Goal: Register for event/course

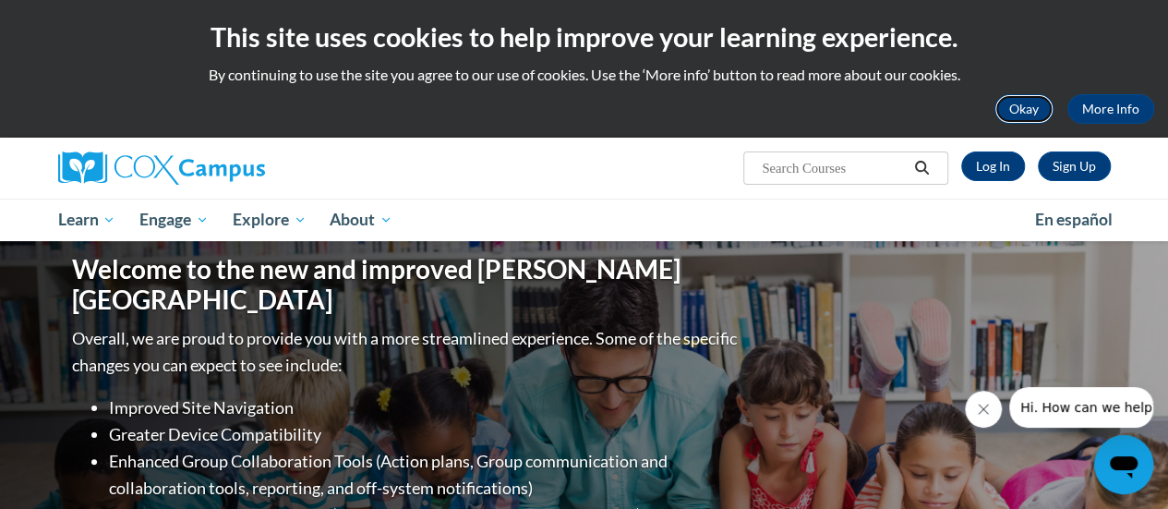
click at [1029, 121] on button "Okay" at bounding box center [1023, 109] width 59 height 30
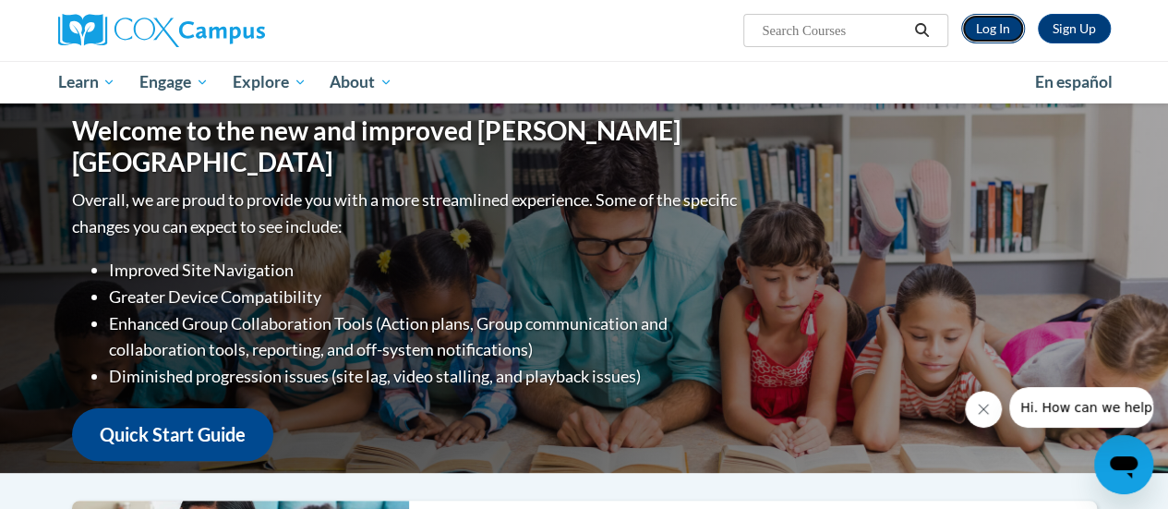
click at [1001, 27] on link "Log In" at bounding box center [993, 29] width 64 height 30
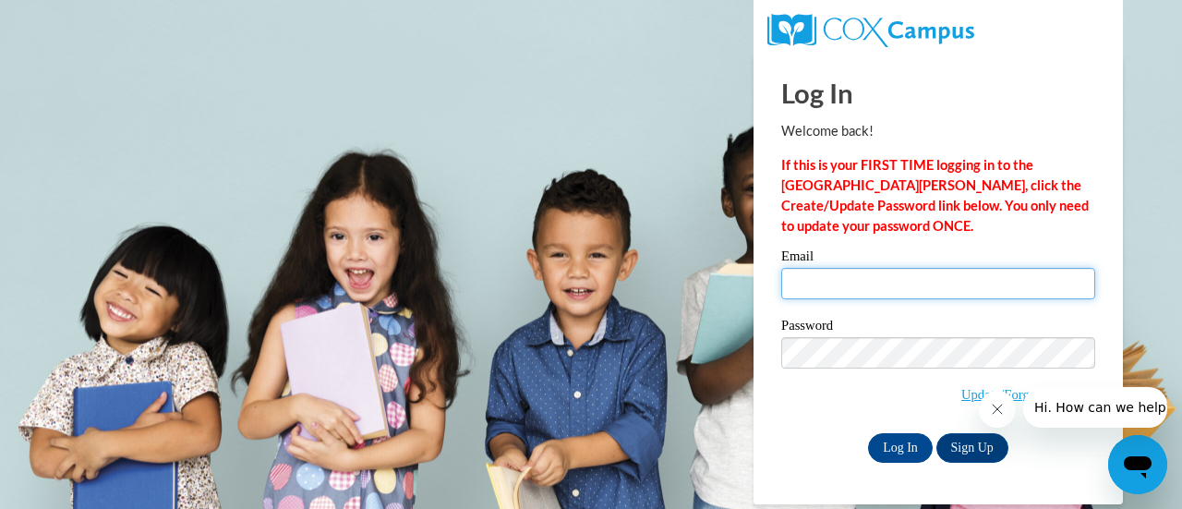
click at [831, 278] on input "Email" at bounding box center [938, 283] width 314 height 31
type input "[EMAIL_ADDRESS][PERSON_NAME][DOMAIN_NAME]"
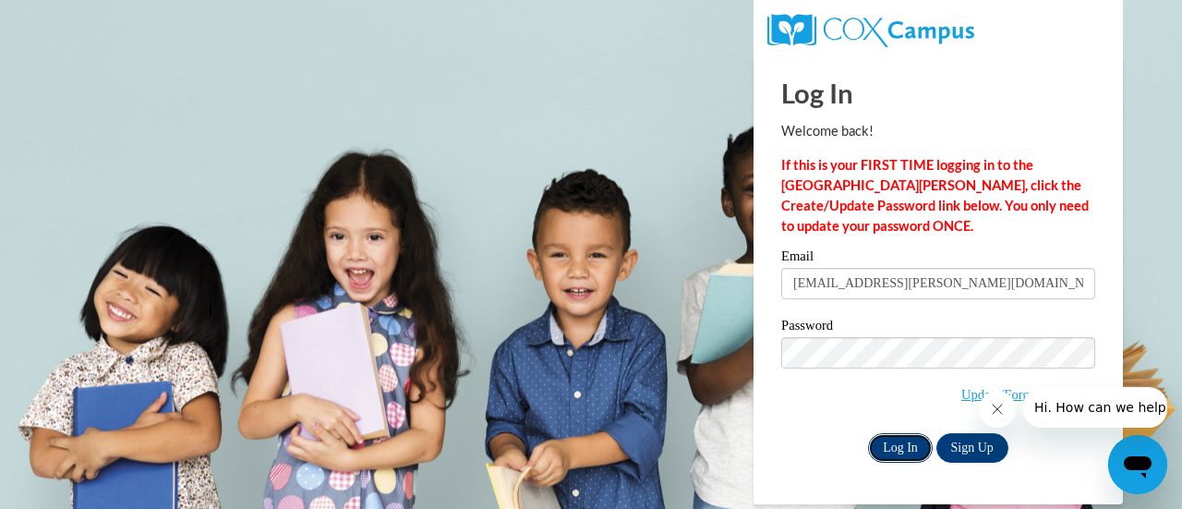
click at [899, 442] on input "Log In" at bounding box center [900, 448] width 65 height 30
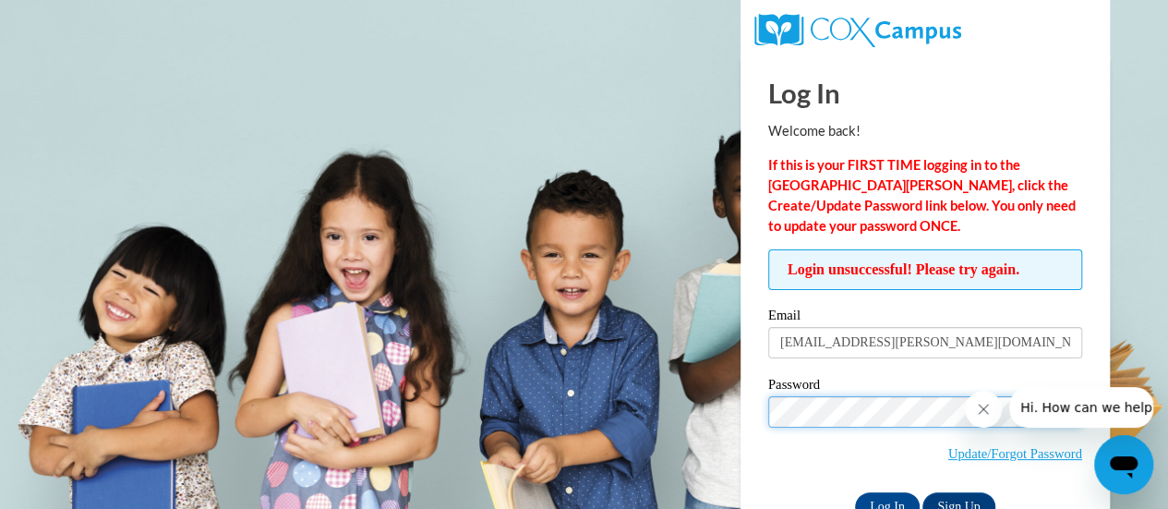
click at [855, 492] on input "Log In" at bounding box center [887, 507] width 65 height 30
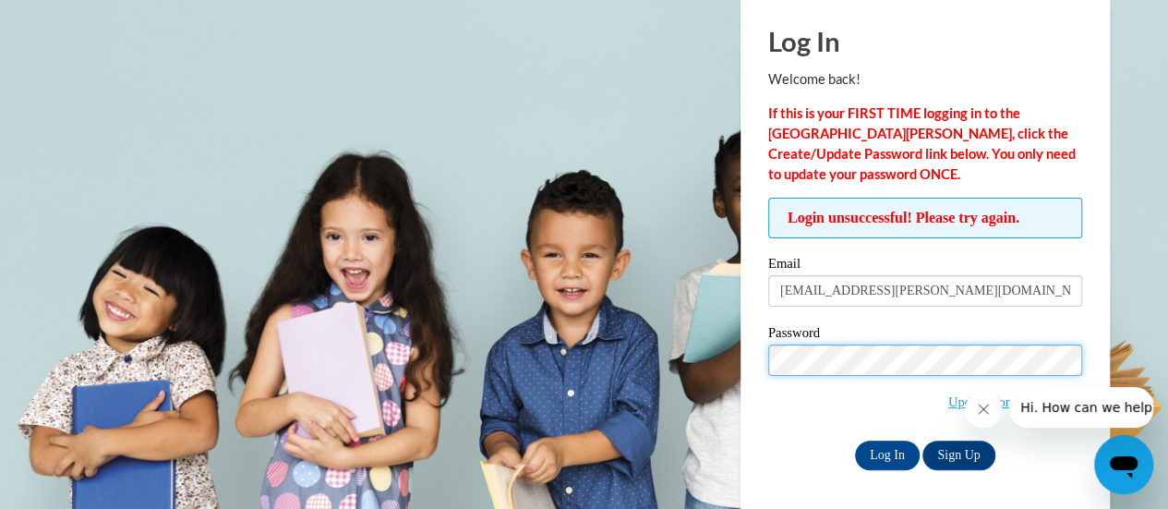
click at [855, 440] on input "Log In" at bounding box center [887, 455] width 65 height 30
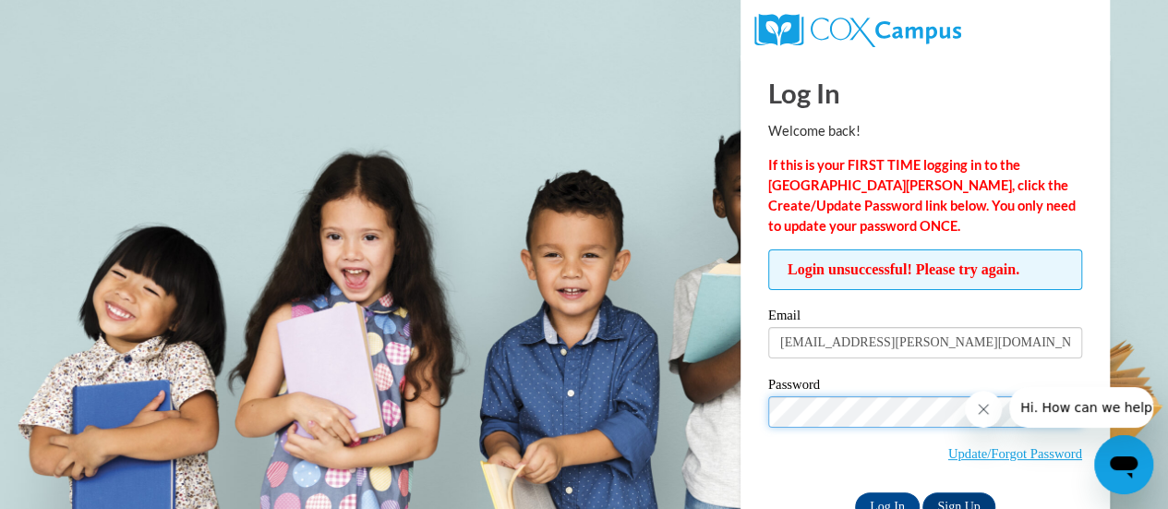
click at [855, 492] on input "Log In" at bounding box center [887, 507] width 65 height 30
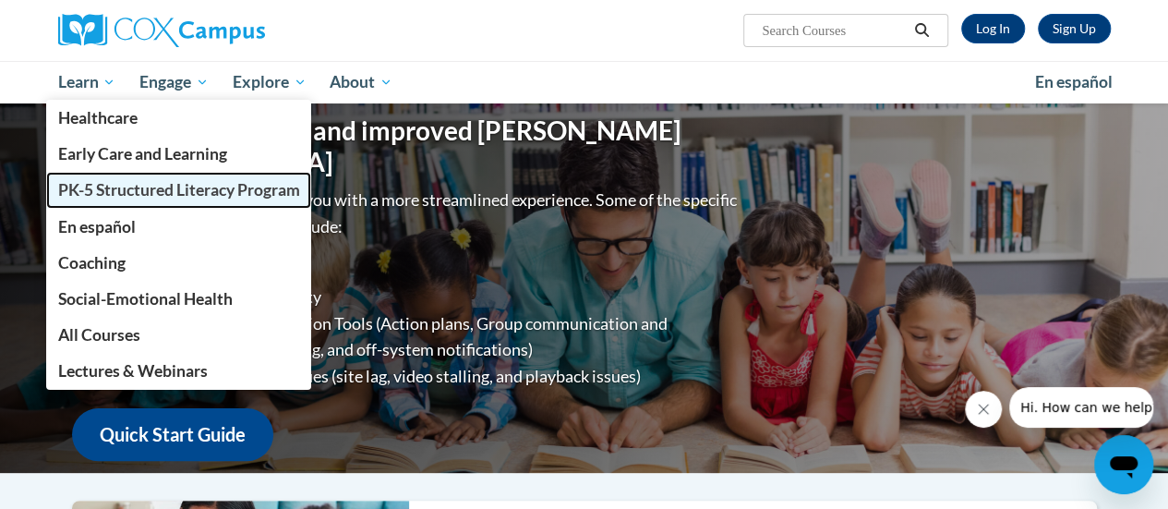
click at [114, 184] on span "PK-5 Structured Literacy Program" at bounding box center [178, 189] width 242 height 19
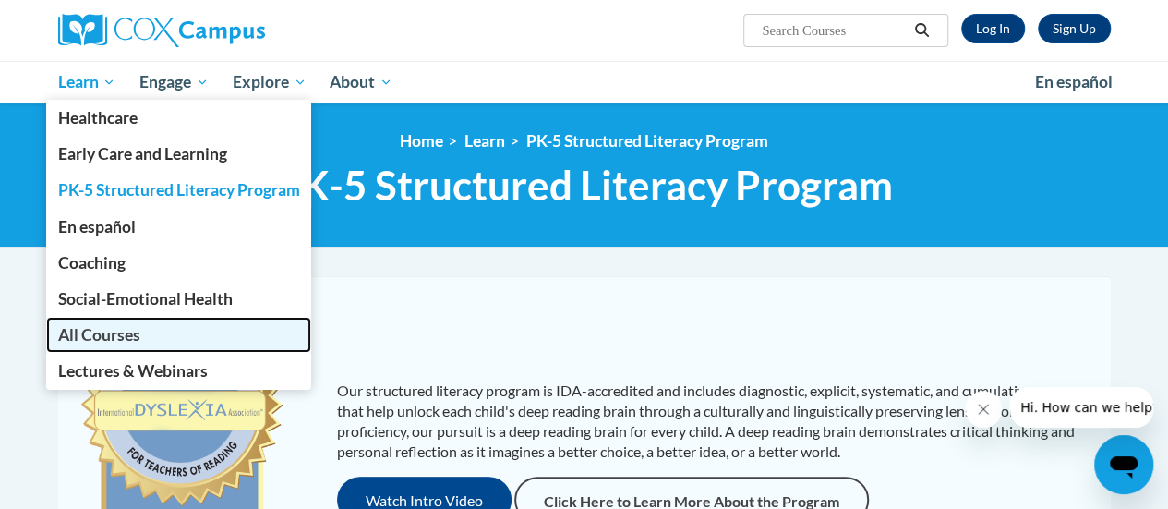
click at [122, 344] on link "All Courses" at bounding box center [179, 335] width 266 height 36
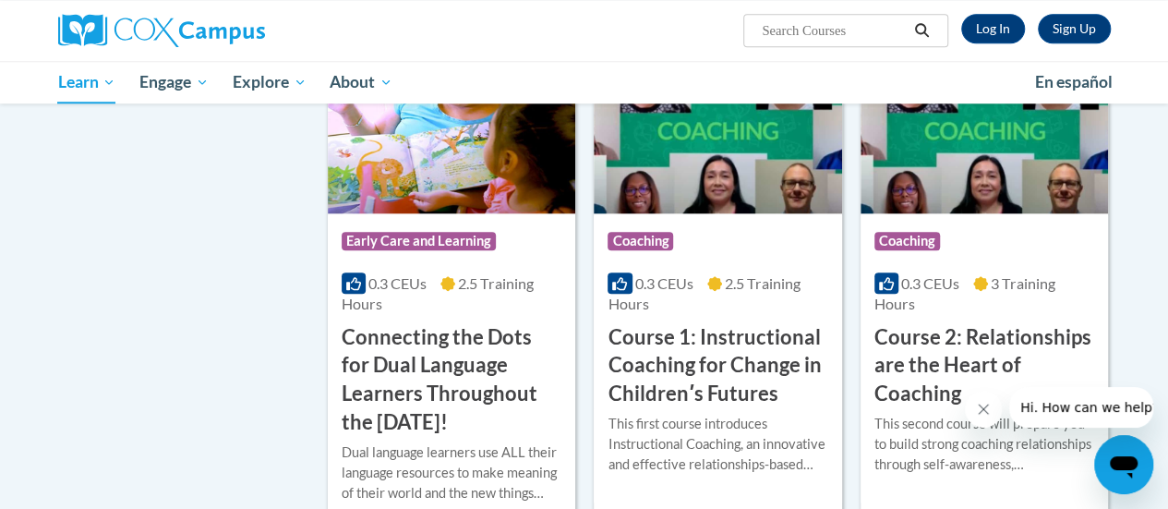
scroll to position [901, 0]
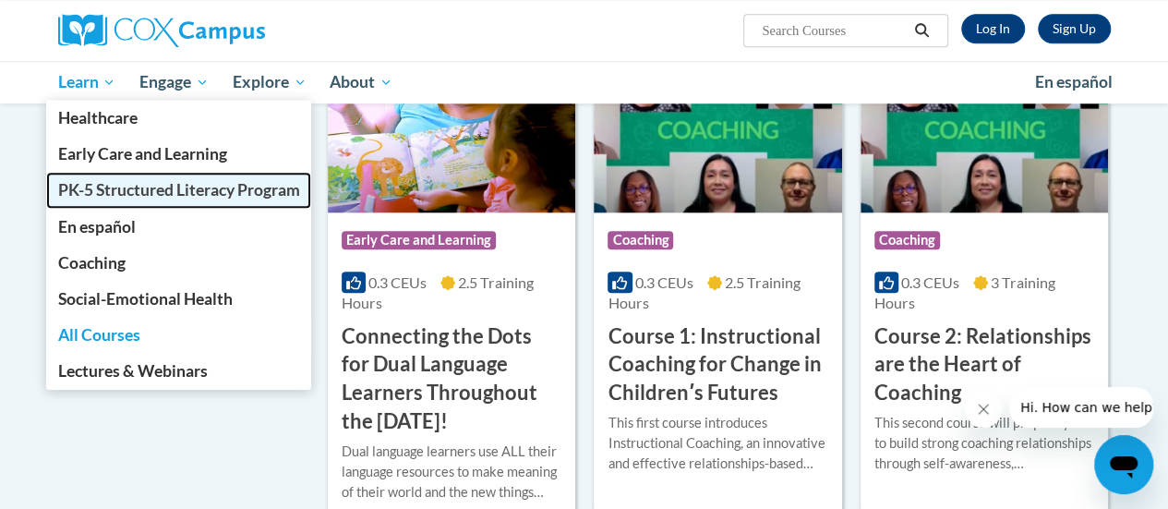
click at [103, 185] on span "PK-5 Structured Literacy Program" at bounding box center [178, 189] width 242 height 19
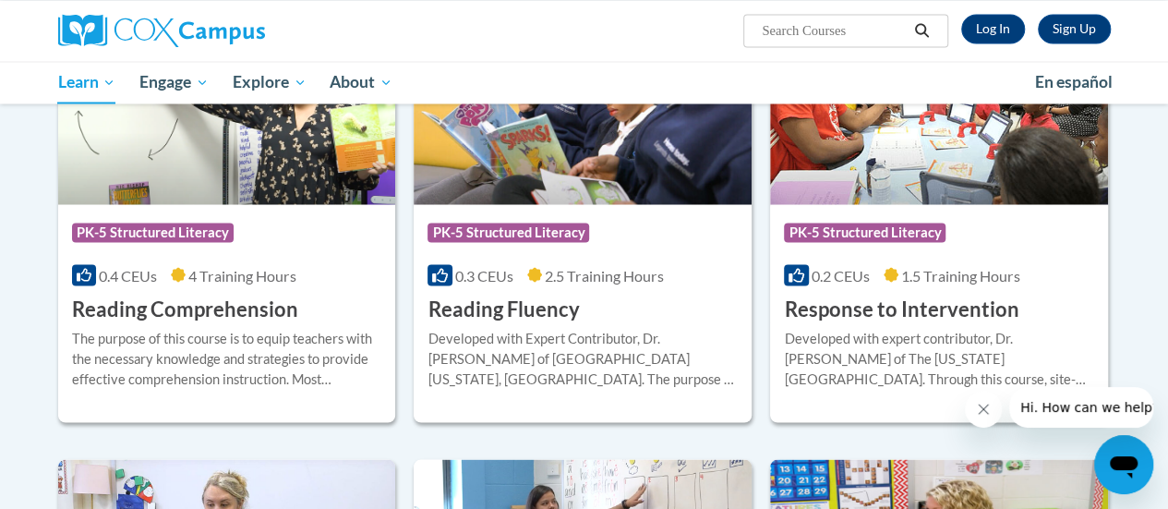
scroll to position [1660, 0]
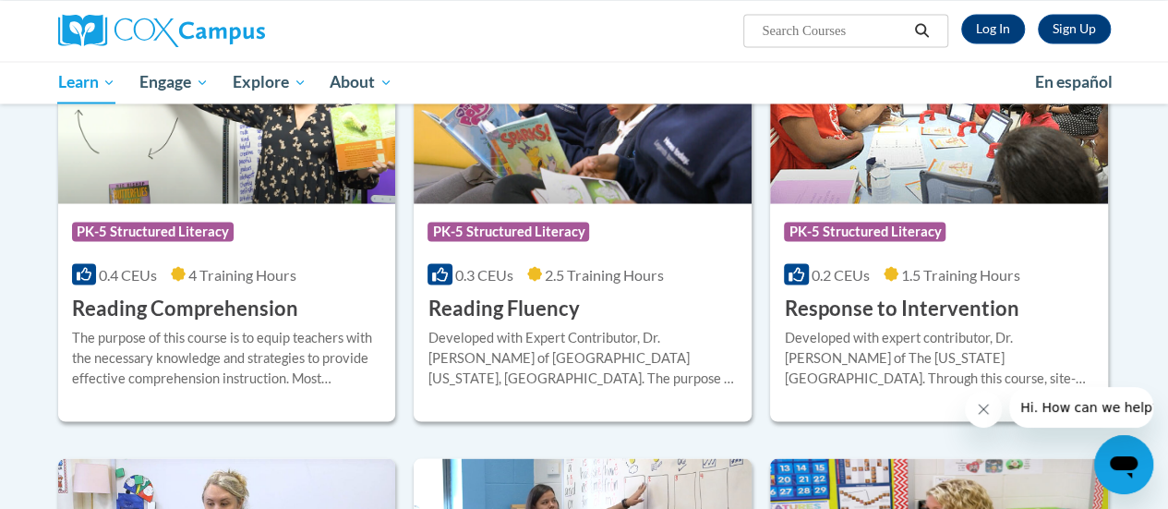
click at [208, 306] on h3 "Reading Comprehension" at bounding box center [185, 308] width 226 height 29
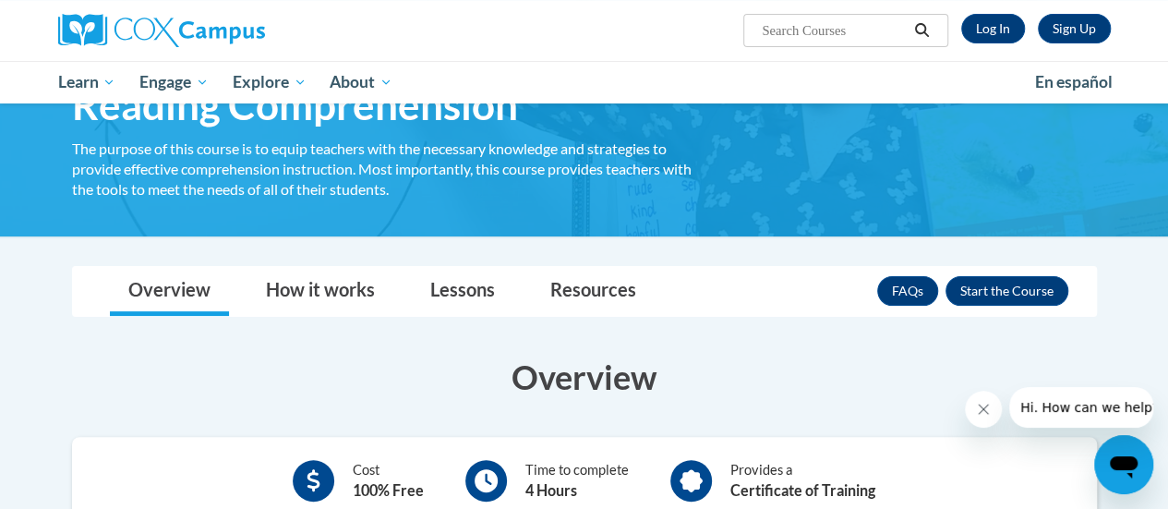
scroll to position [111, 0]
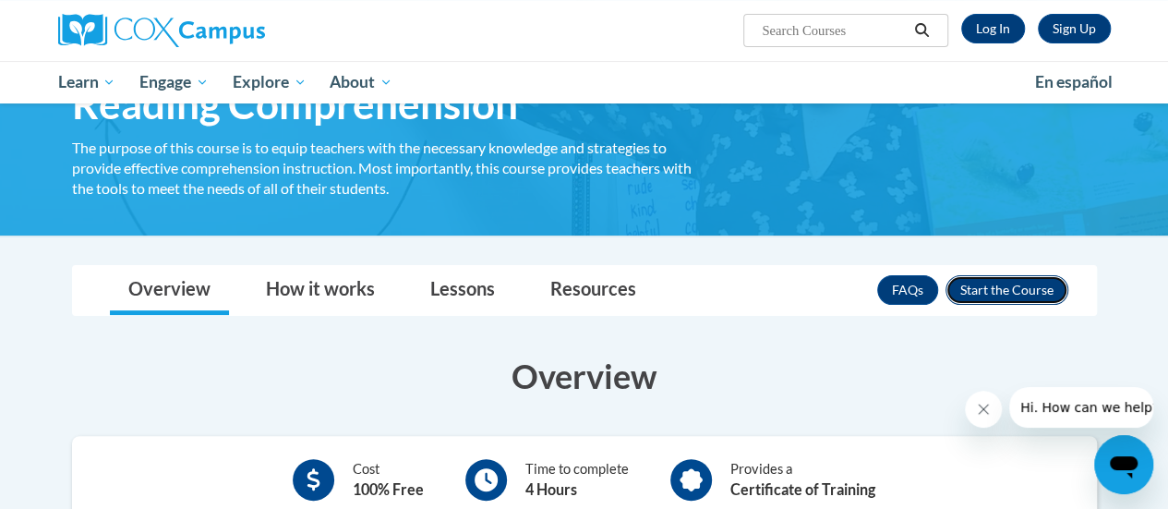
click at [1027, 296] on button "Enroll" at bounding box center [1007, 290] width 123 height 30
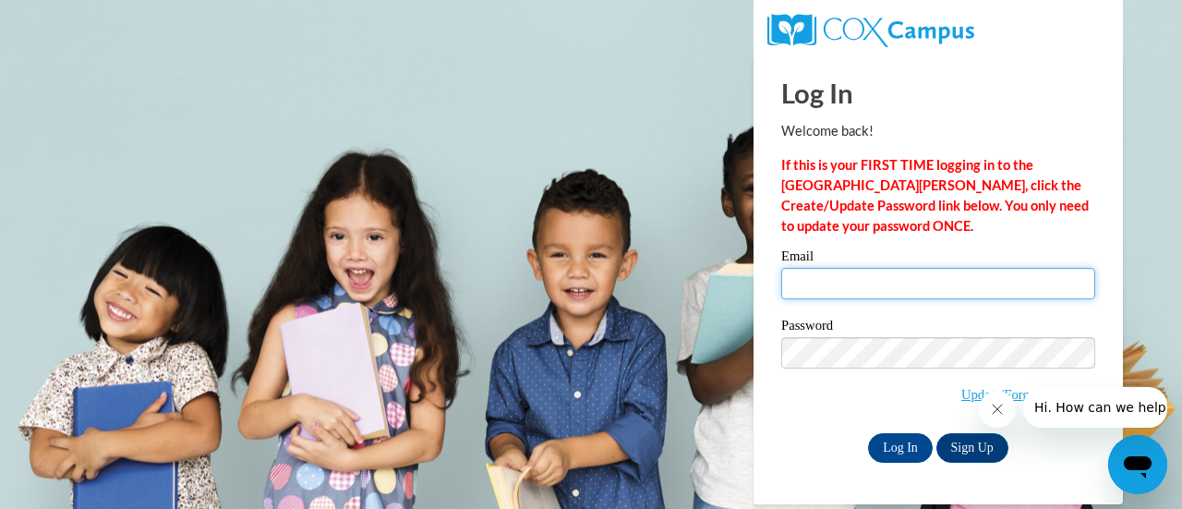
click at [939, 294] on input "Email" at bounding box center [938, 283] width 314 height 31
type input "[EMAIL_ADDRESS][DOMAIN_NAME]"
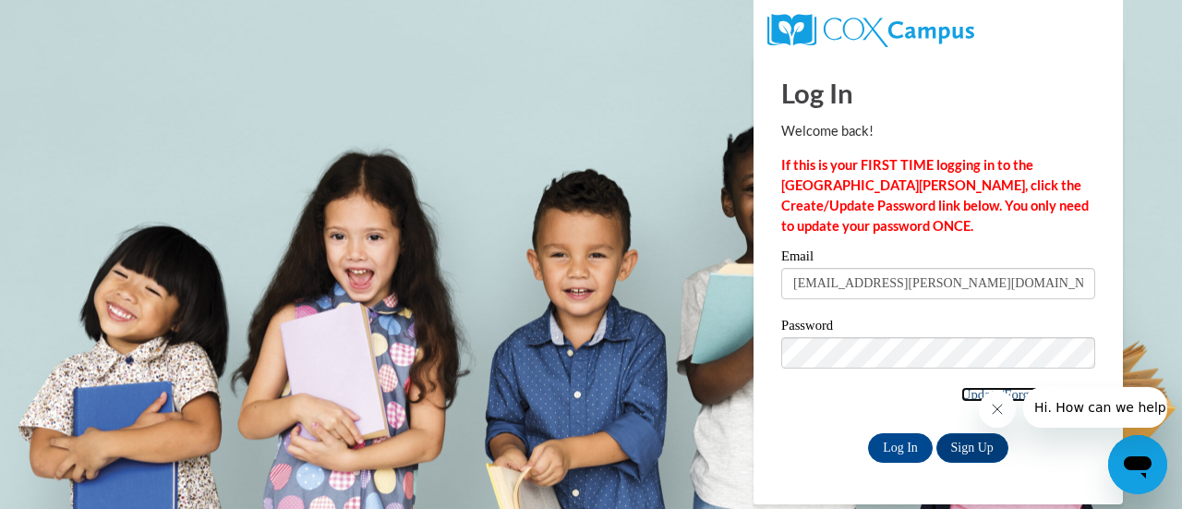
click at [968, 395] on link "Update/Forgot Password" at bounding box center [1028, 394] width 134 height 15
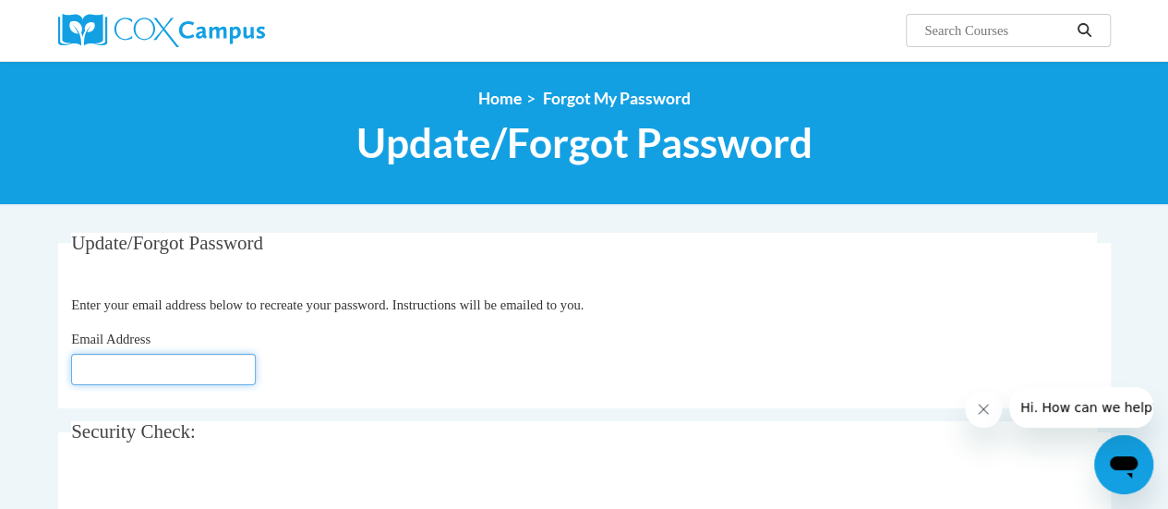
click at [225, 366] on input "Email Address" at bounding box center [163, 369] width 185 height 31
type input "[EMAIL_ADDRESS][DOMAIN_NAME]"
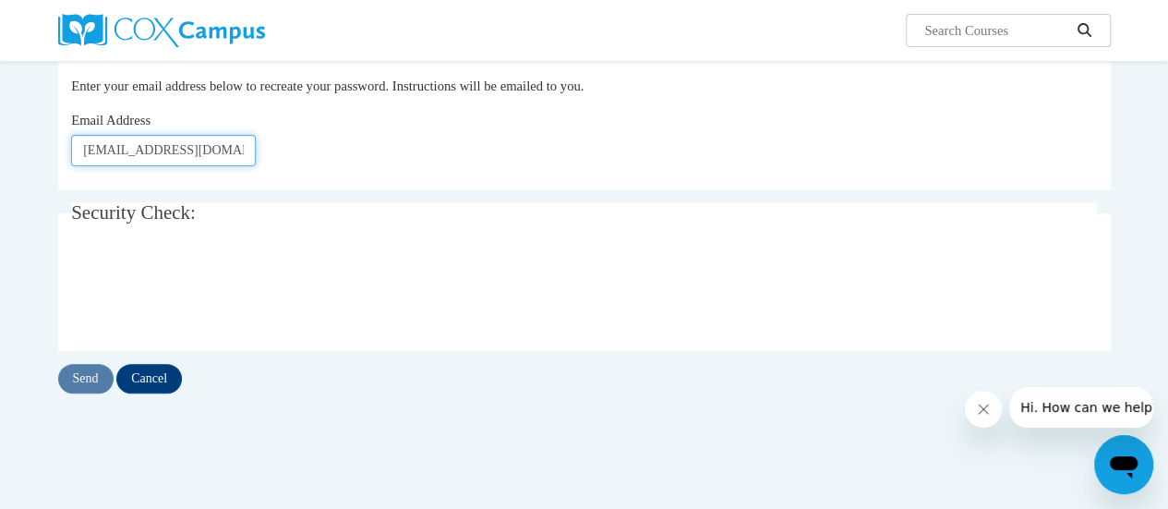
scroll to position [220, 0]
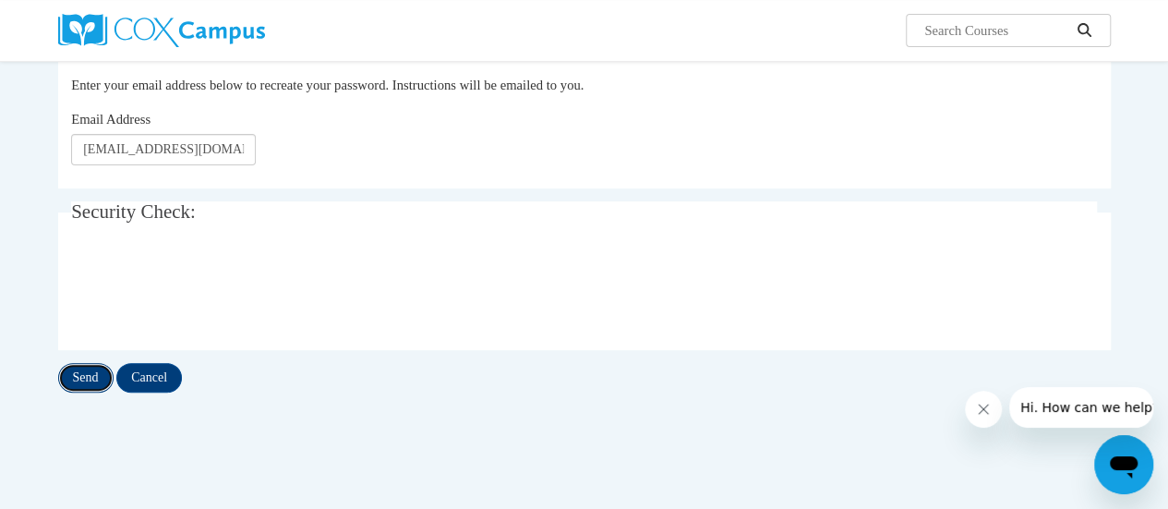
click at [75, 372] on input "Send" at bounding box center [85, 378] width 55 height 30
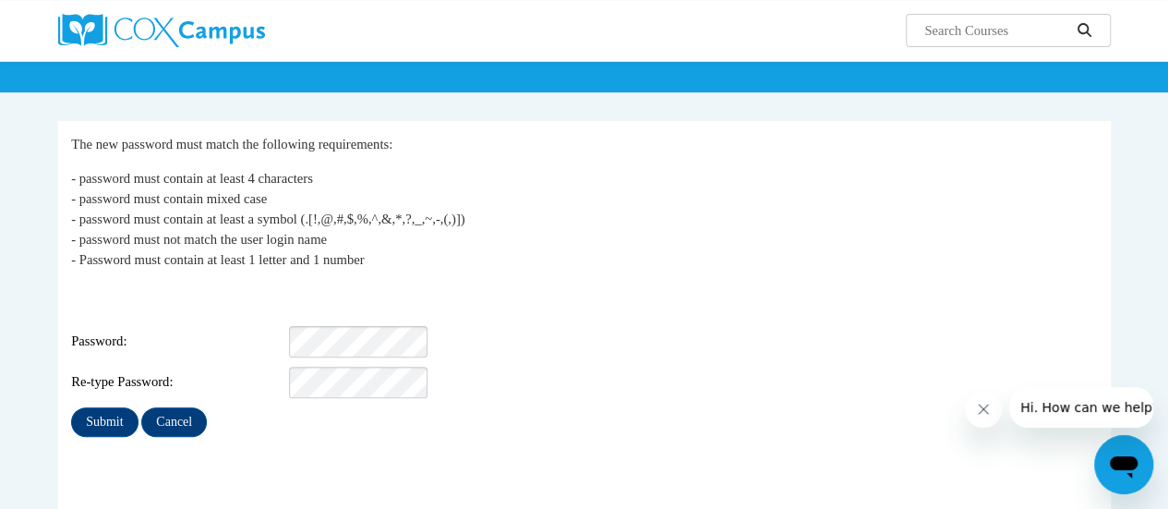
scroll to position [113, 0]
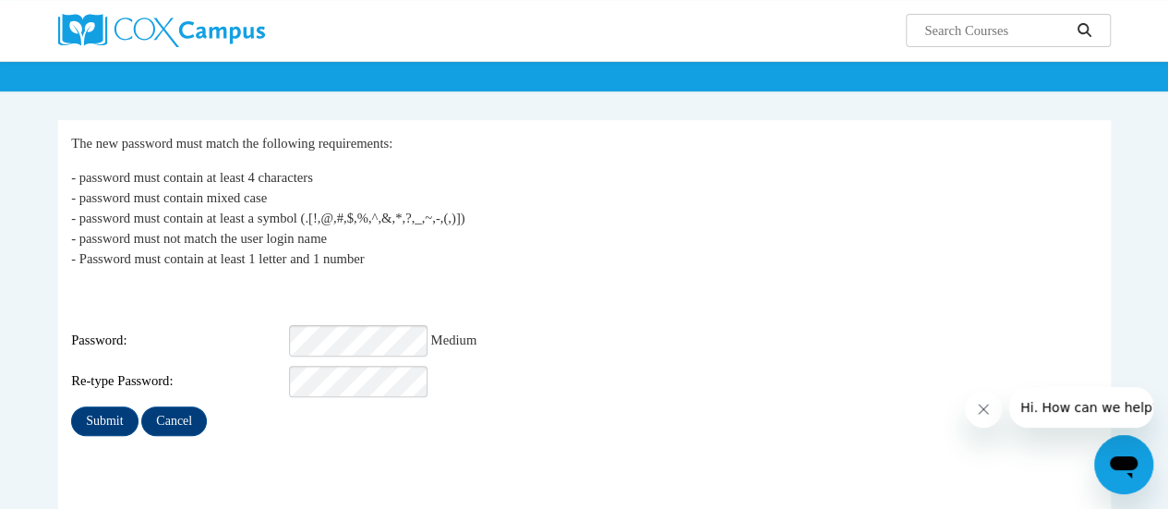
click at [271, 433] on fieldset "My Password The new password must match the following requirements: - password …" at bounding box center [584, 323] width 1053 height 407
click at [103, 406] on input "Submit" at bounding box center [104, 421] width 66 height 30
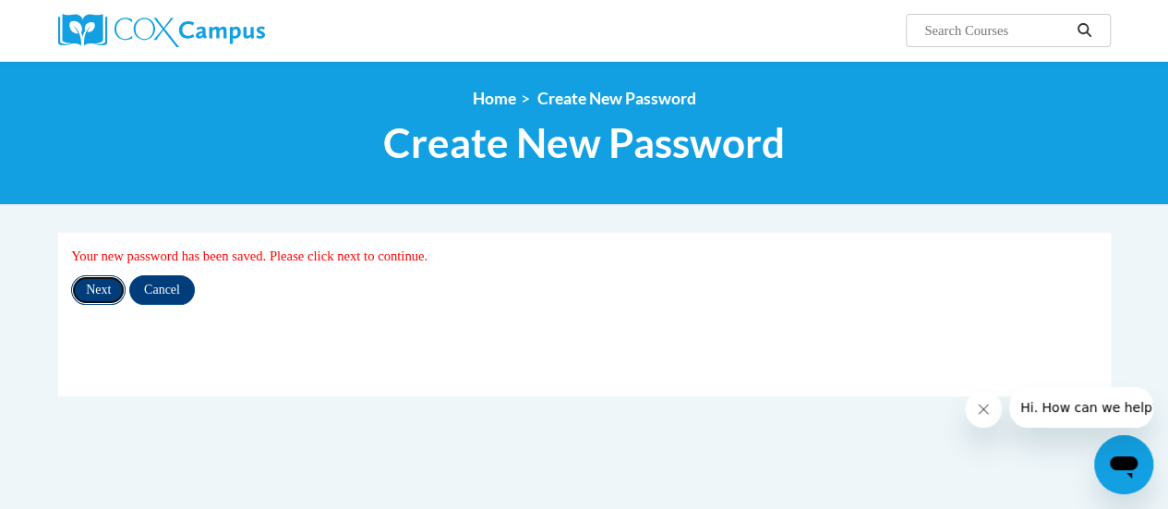
click at [102, 289] on input "Next" at bounding box center [98, 290] width 54 height 30
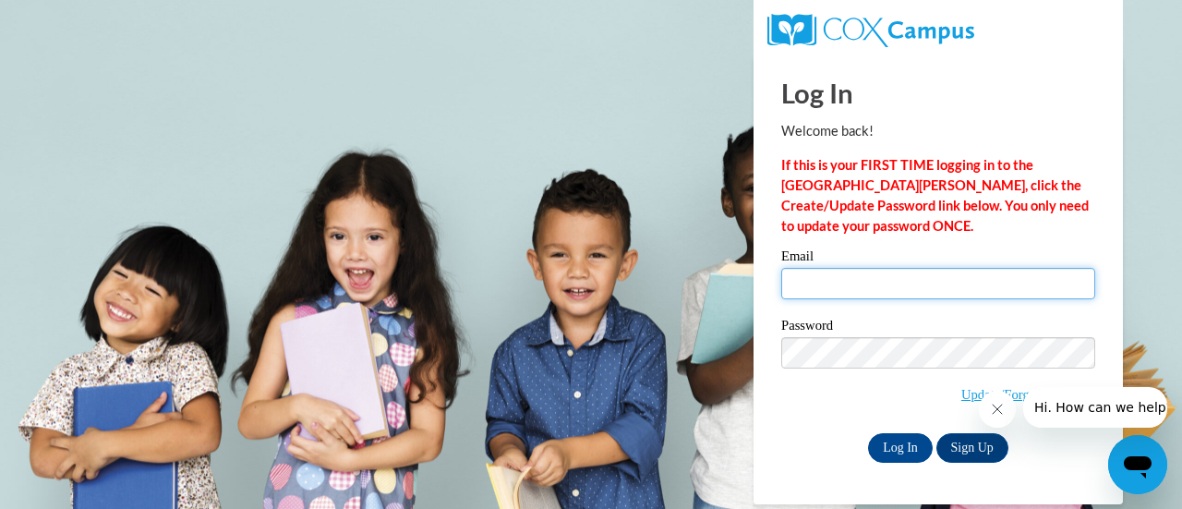
type input "amber.damato@rusd.org"
drag, startPoint x: 942, startPoint y: 285, endPoint x: 761, endPoint y: 311, distance: 182.8
click at [761, 311] on div "Log In Welcome back! If this is your FIRST TIME logging in to the NEW Cox Campu…" at bounding box center [938, 279] width 397 height 449
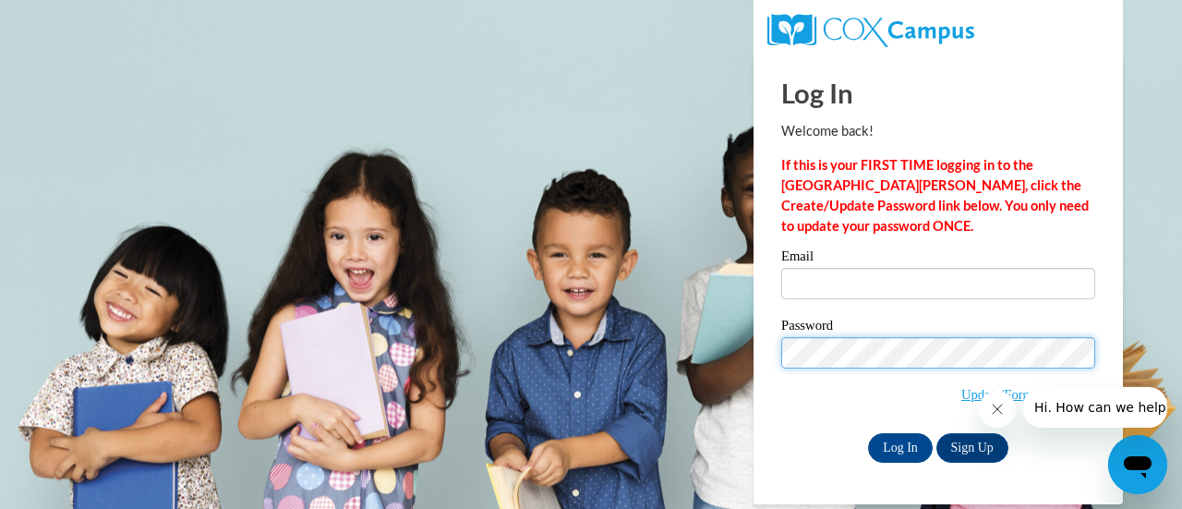
click at [645, 397] on body "Log In Welcome back! If this is your FIRST TIME logging in to the NEW Cox Campu…" at bounding box center [591, 254] width 1182 height 509
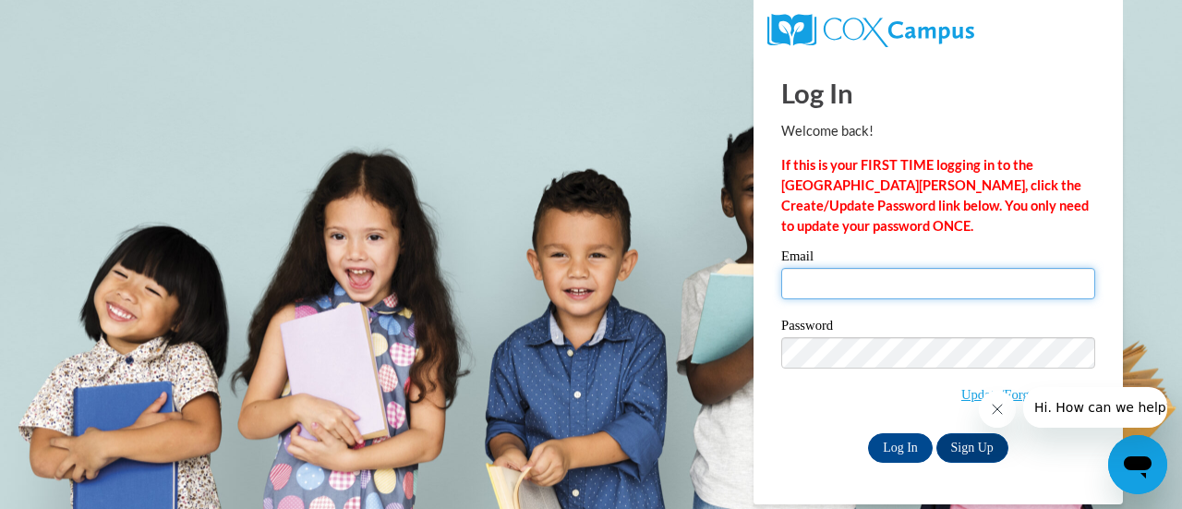
click at [855, 276] on input "Email" at bounding box center [938, 283] width 314 height 31
type input "amber.damato@rusd.org"
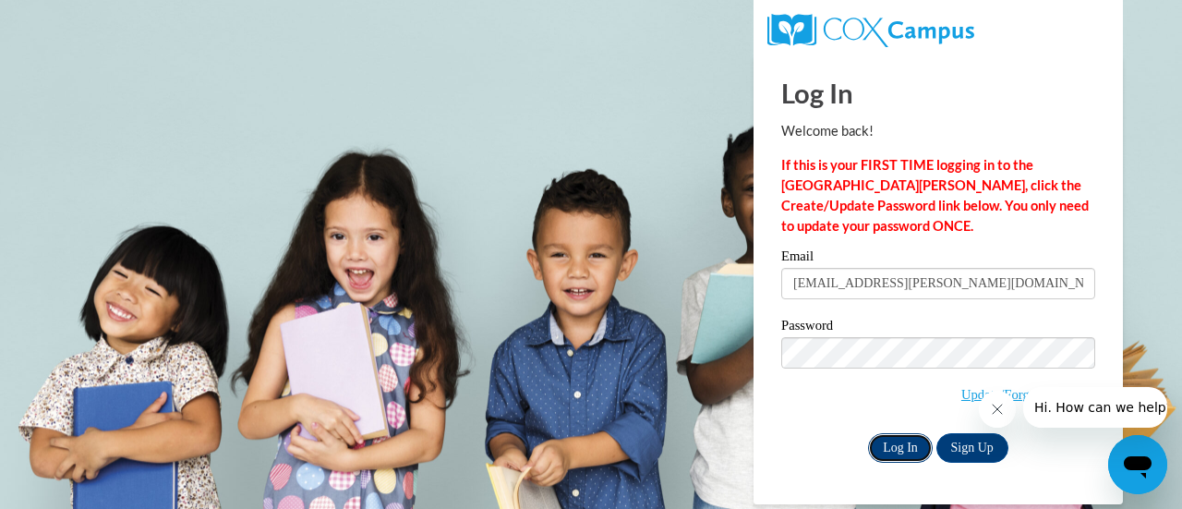
click at [885, 457] on input "Log In" at bounding box center [900, 448] width 65 height 30
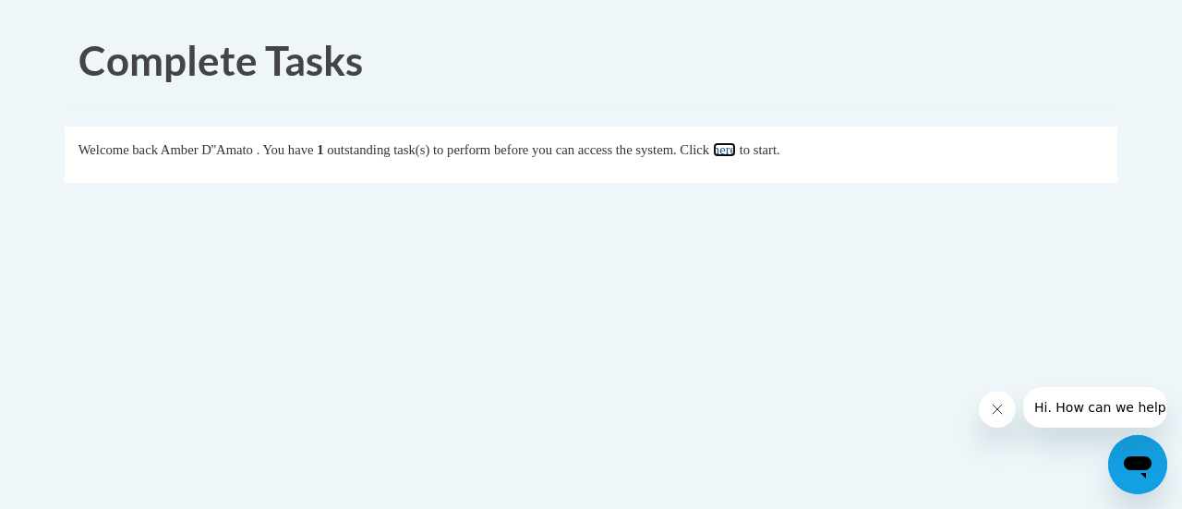
click at [736, 151] on link "here" at bounding box center [724, 149] width 23 height 15
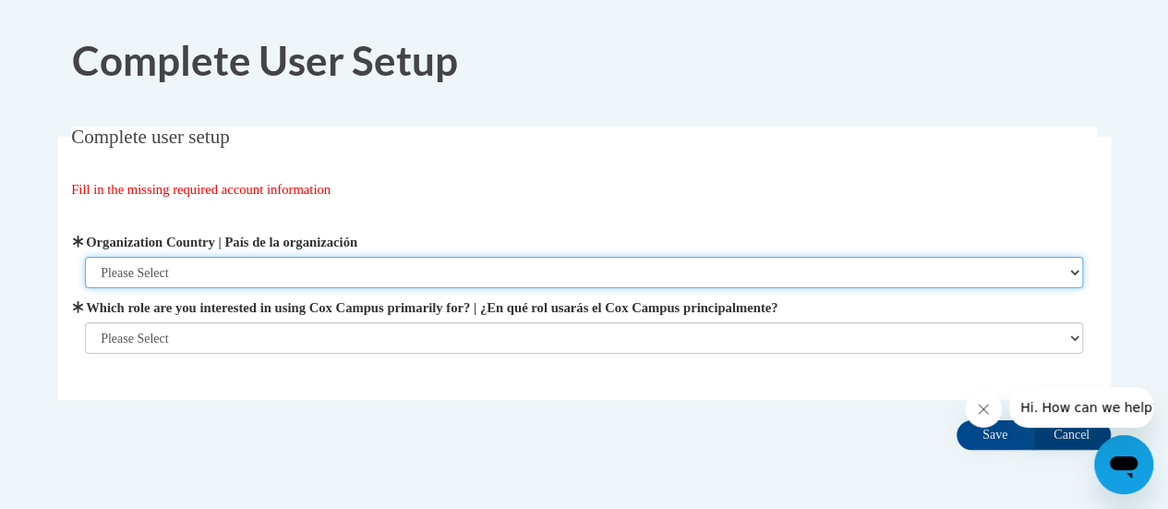
click at [199, 272] on select "Please Select United States | Estados Unidos Outside of the United States | Fue…" at bounding box center [584, 272] width 998 height 31
select select "ad49bcad-a171-4b2e-b99c-48b446064914"
click at [85, 257] on select "Please Select United States | Estados Unidos Outside of the United States | Fue…" at bounding box center [584, 272] width 998 height 31
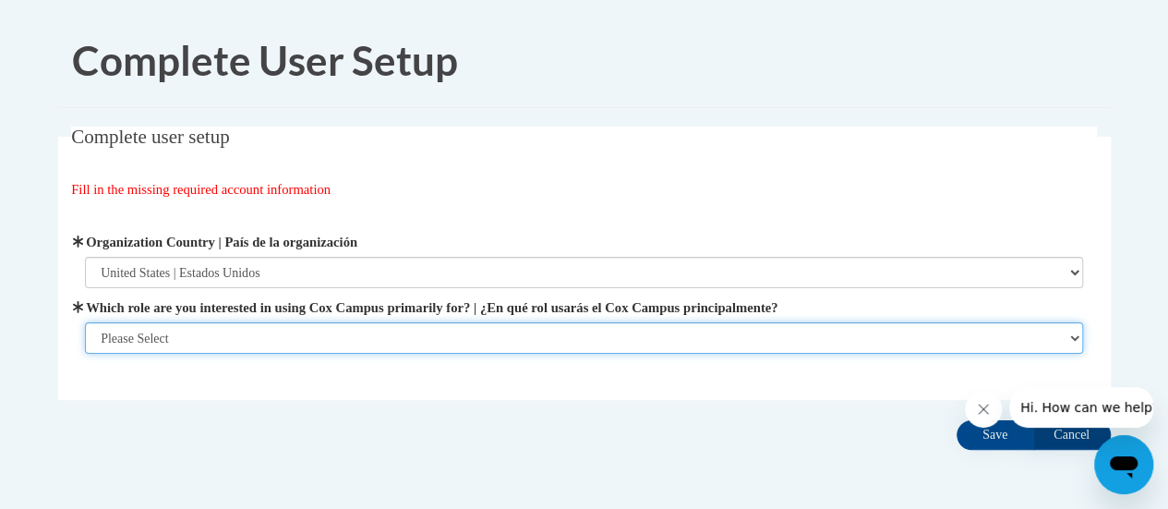
click at [199, 339] on select "Please Select College/University | Colegio/Universidad Community/Nonprofit Part…" at bounding box center [584, 337] width 998 height 31
select select "fbf2d438-af2f-41f8-98f1-81c410e29de3"
click at [85, 354] on select "Please Select College/University | Colegio/Universidad Community/Nonprofit Part…" at bounding box center [584, 337] width 998 height 31
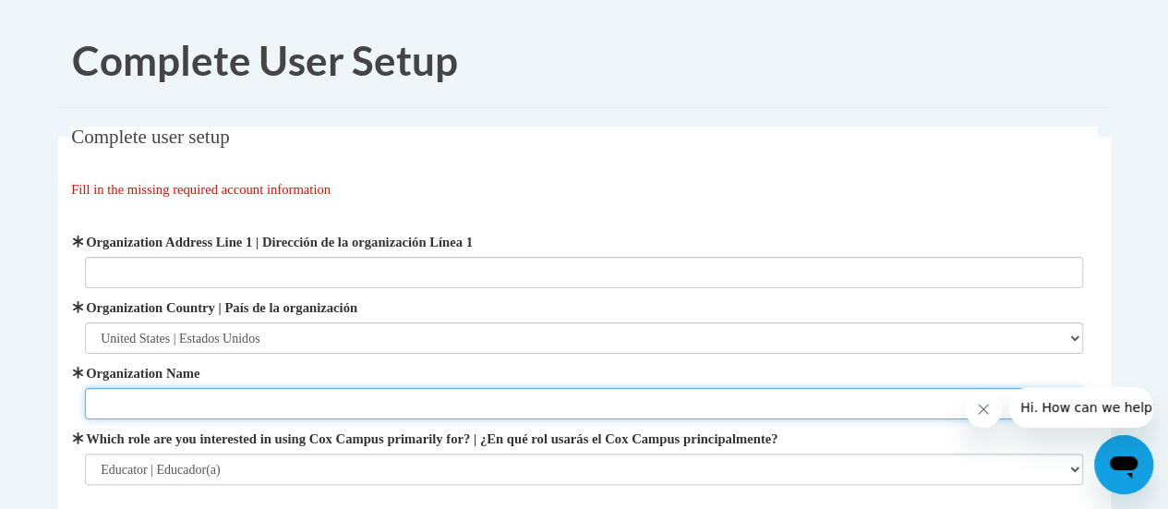
click at [168, 398] on input "Organization Name" at bounding box center [584, 403] width 998 height 31
type input "Gilmore Fine Arts K-8"
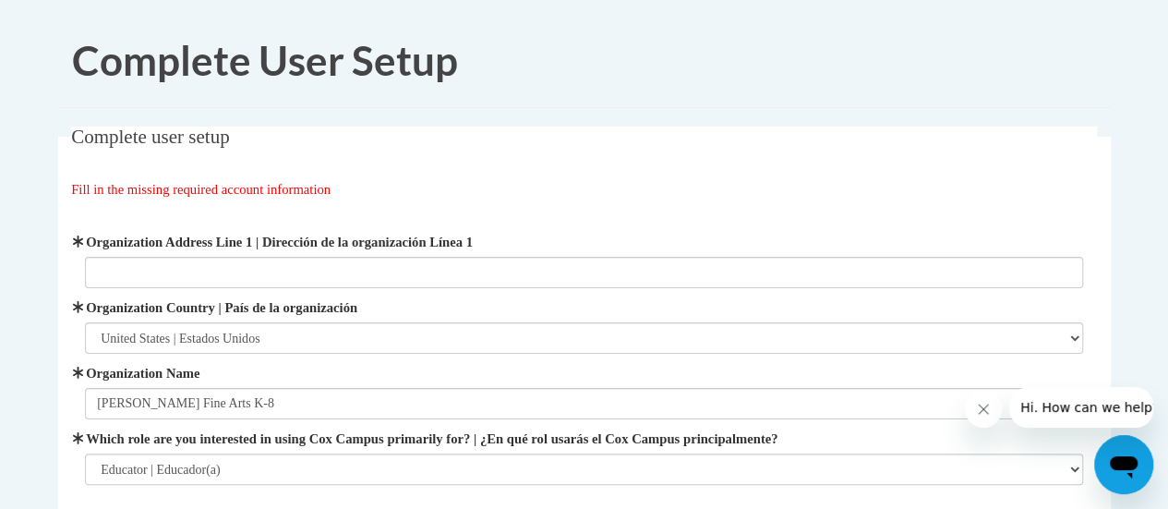
click at [12, 385] on body "Complete User Setup Complete user setup Fill in the missing required account in…" at bounding box center [584, 356] width 1168 height 712
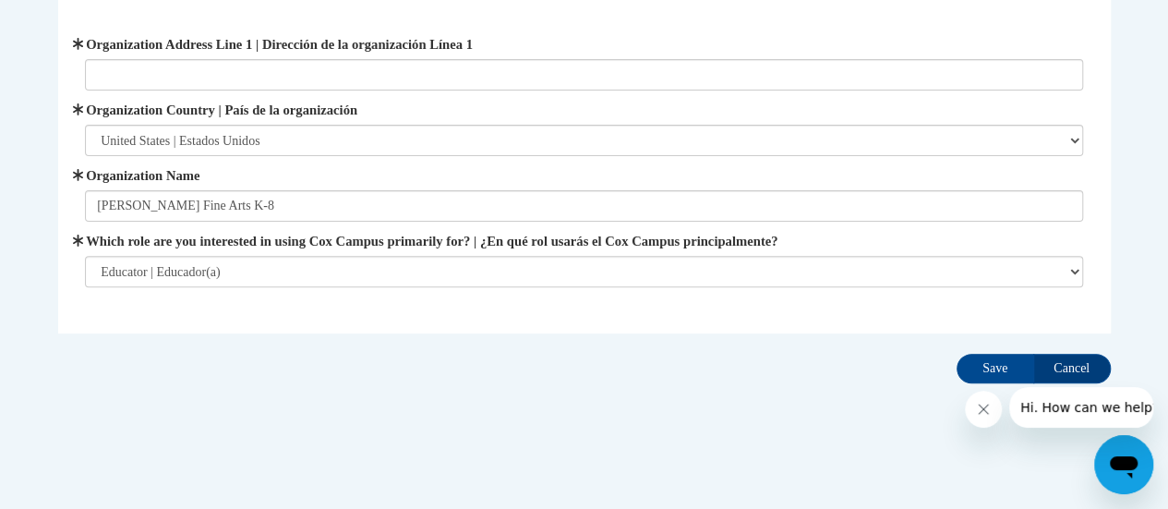
scroll to position [199, 0]
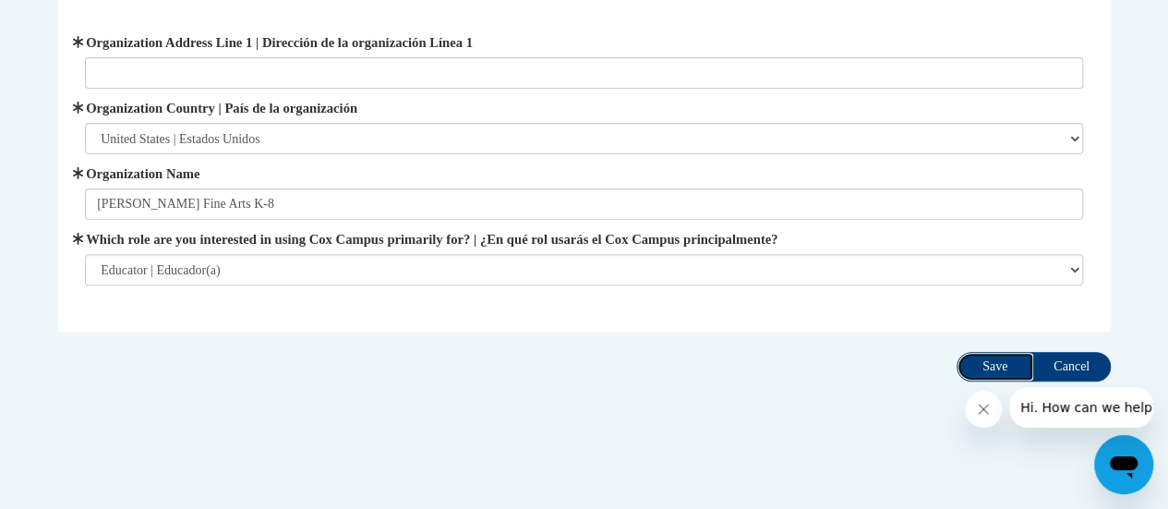
click at [980, 367] on input "Save" at bounding box center [996, 367] width 78 height 30
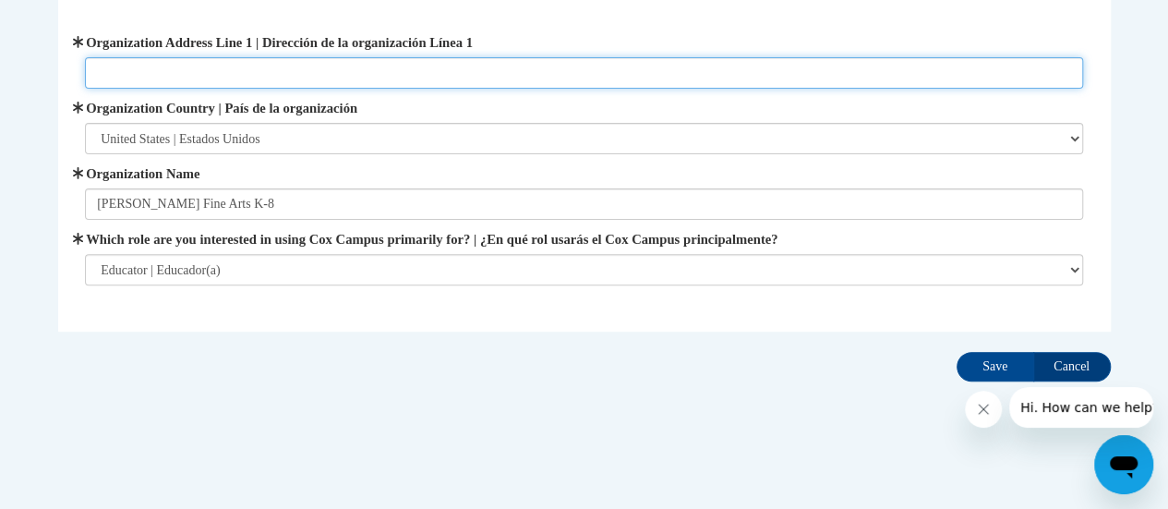
click at [386, 73] on input "Organization Address Line 1 | Dirección de la organización Línea 1" at bounding box center [584, 72] width 998 height 31
type input "2330 Northwestern Ave."
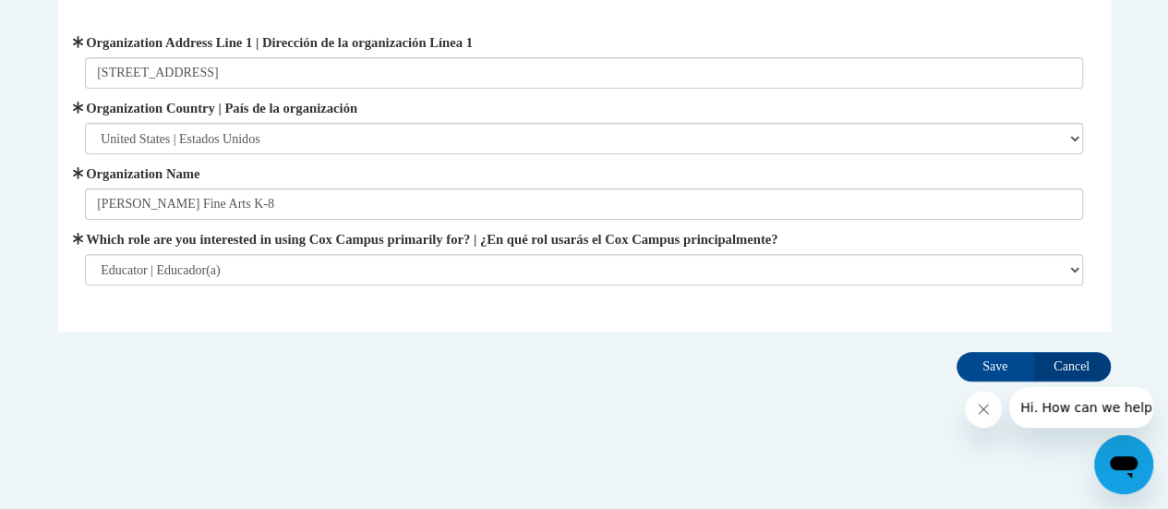
click at [216, 352] on div "Complete user setup Fill in the missing required account information User Profi…" at bounding box center [584, 158] width 1080 height 462
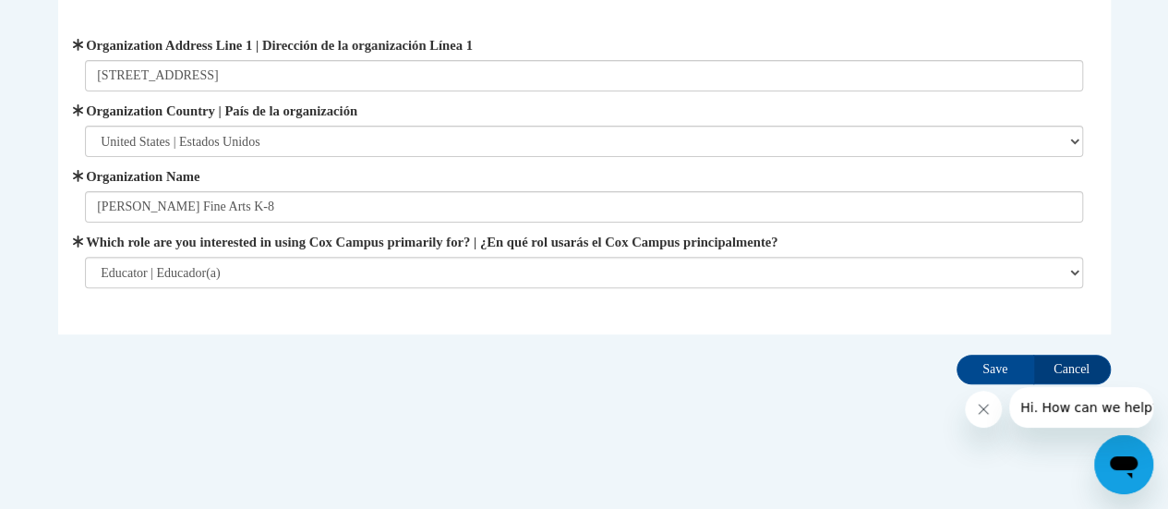
scroll to position [197, 0]
click at [981, 358] on input "Save" at bounding box center [996, 370] width 78 height 30
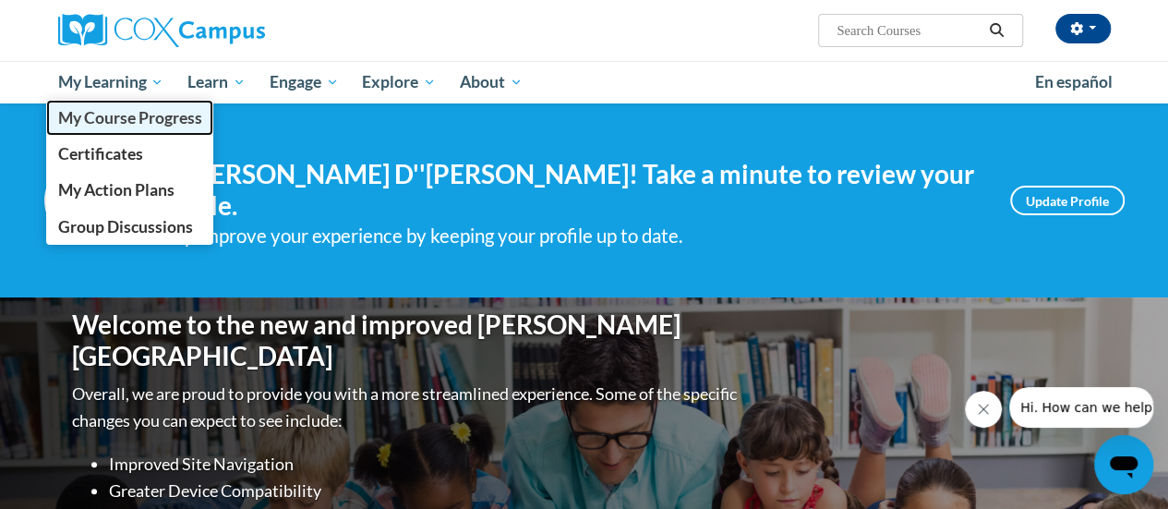
click at [146, 112] on span "My Course Progress" at bounding box center [129, 117] width 144 height 19
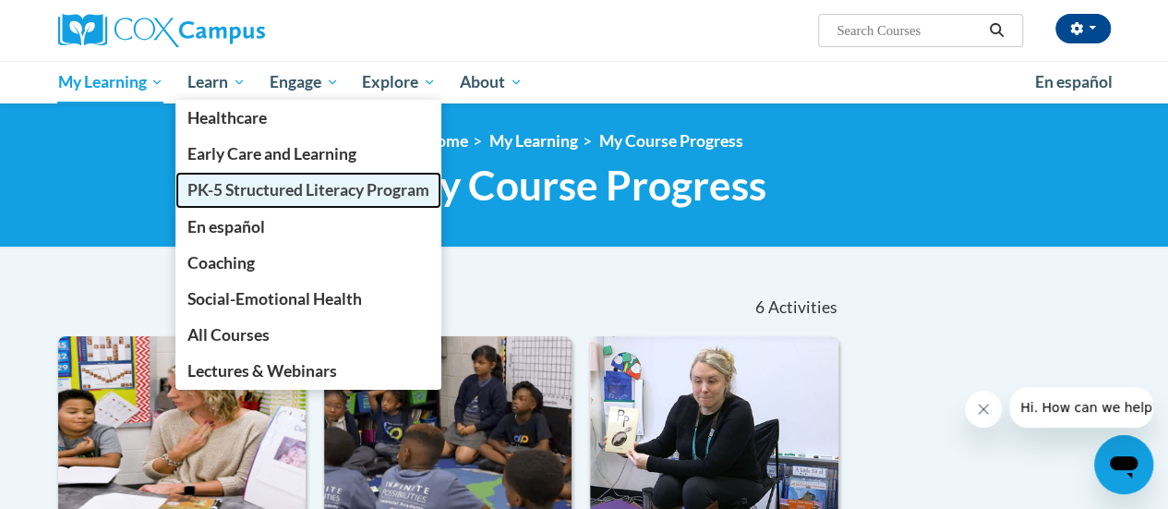
click at [246, 187] on span "PK-5 Structured Literacy Program" at bounding box center [308, 189] width 242 height 19
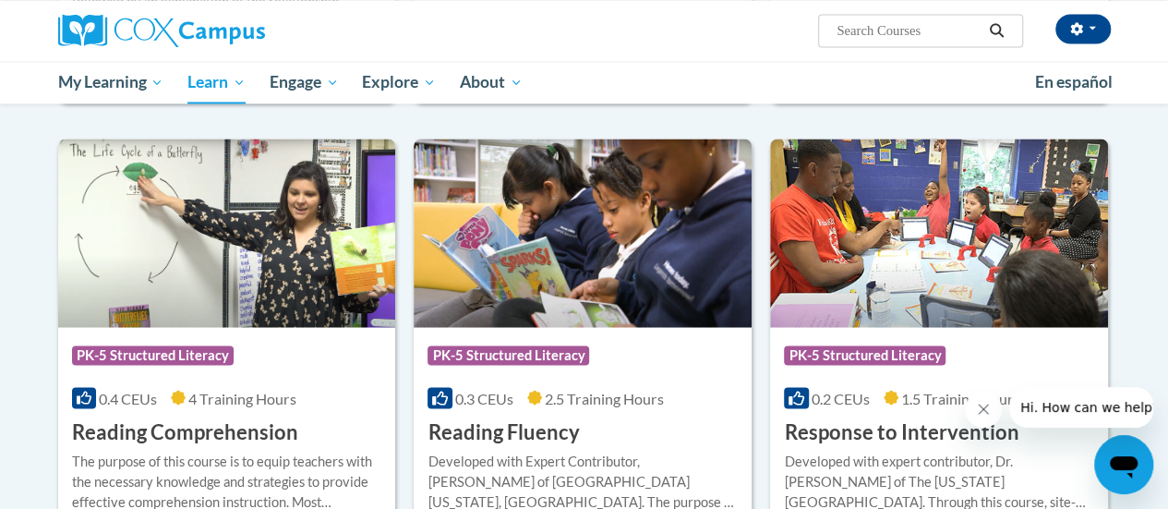
scroll to position [1536, 0]
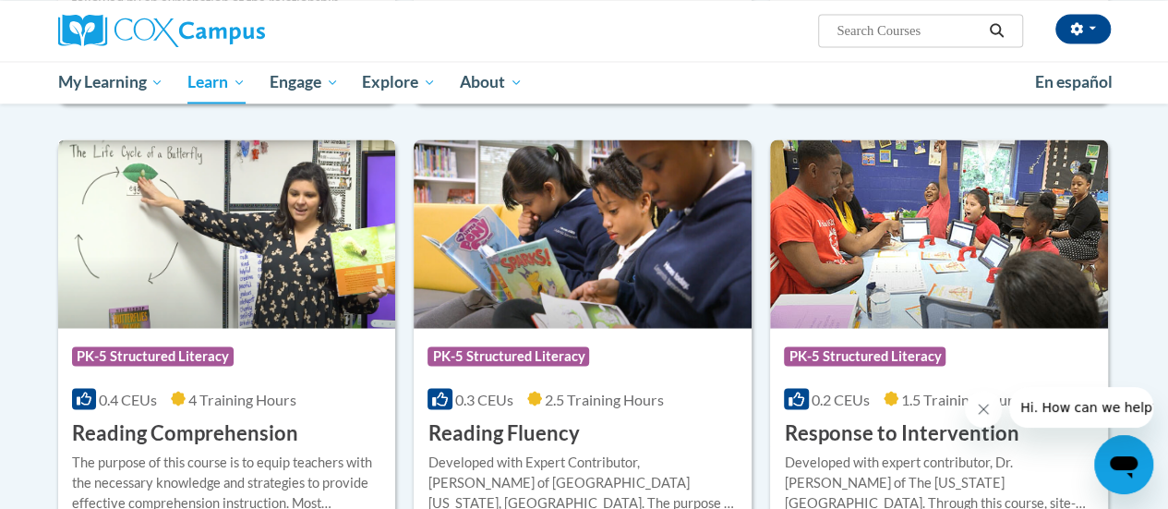
click at [179, 256] on img at bounding box center [227, 233] width 338 height 188
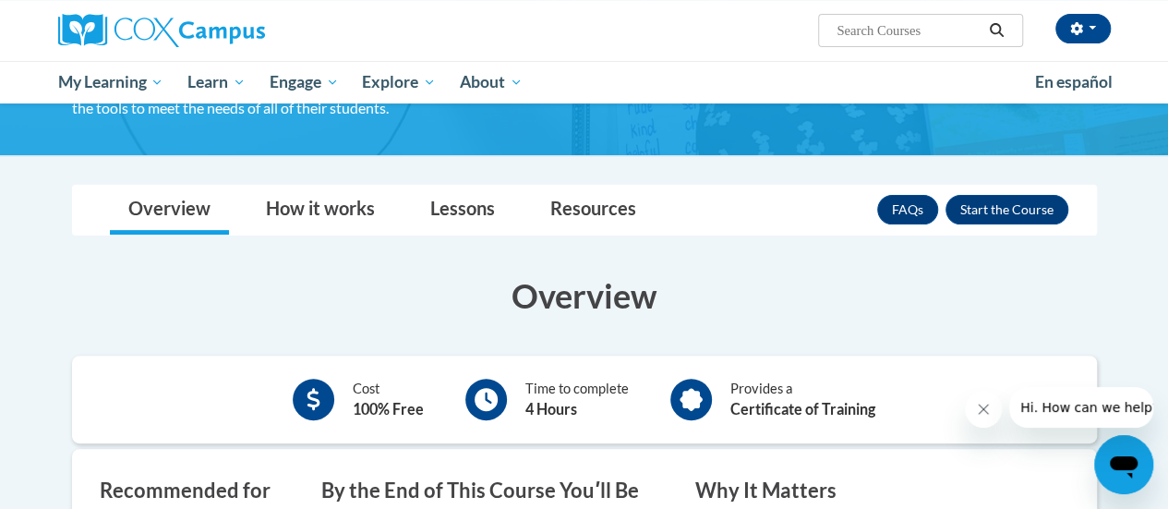
scroll to position [192, 0]
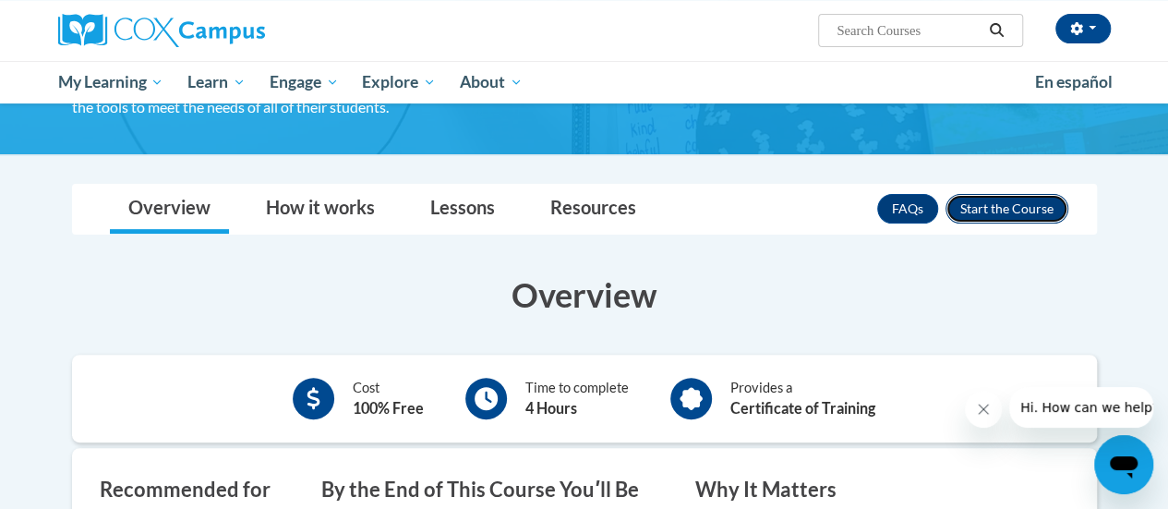
click at [1002, 200] on button "Enroll" at bounding box center [1007, 209] width 123 height 30
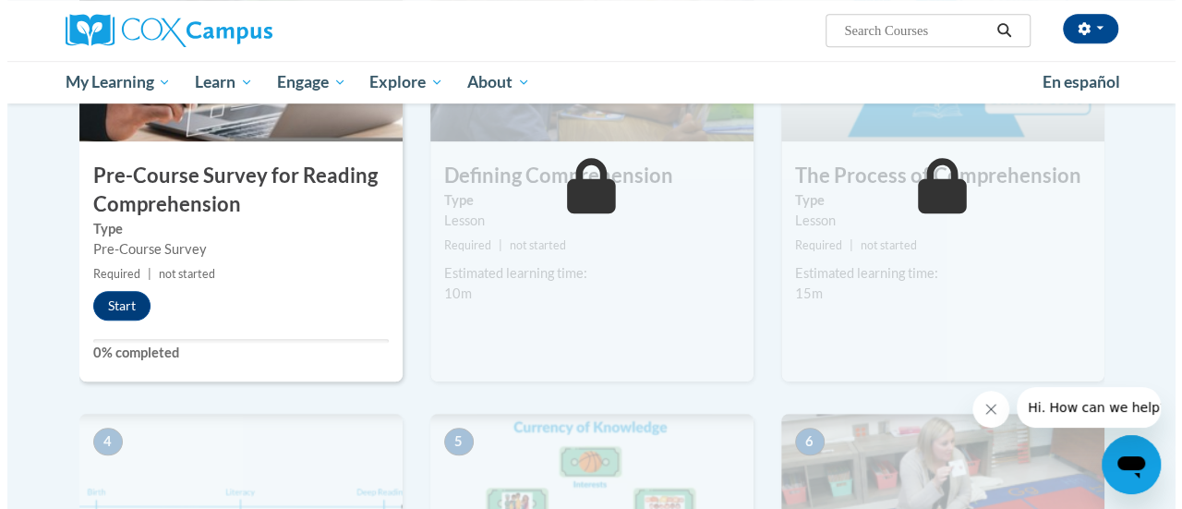
scroll to position [524, 0]
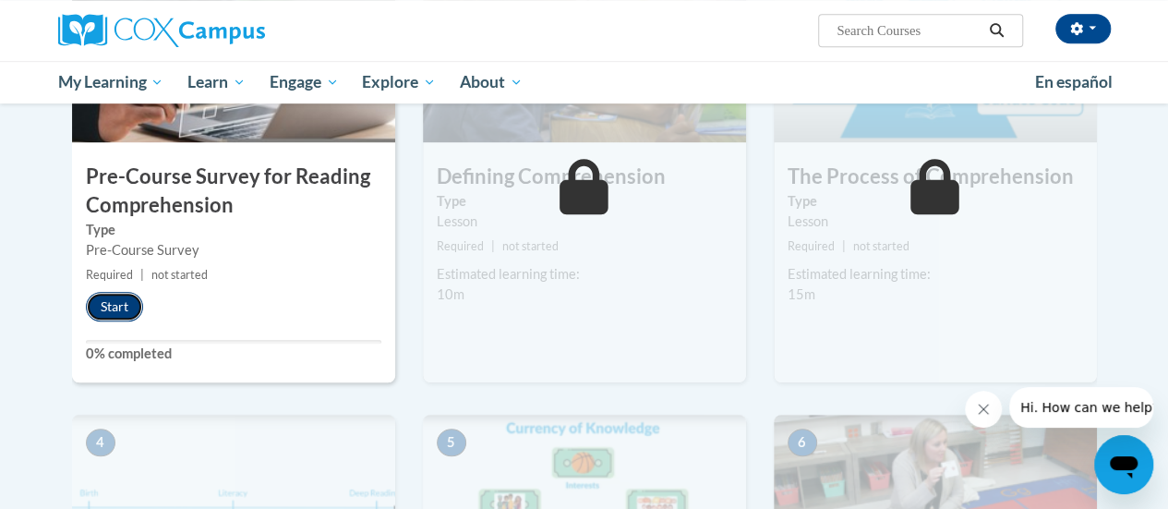
click at [120, 304] on button "Start" at bounding box center [114, 307] width 57 height 30
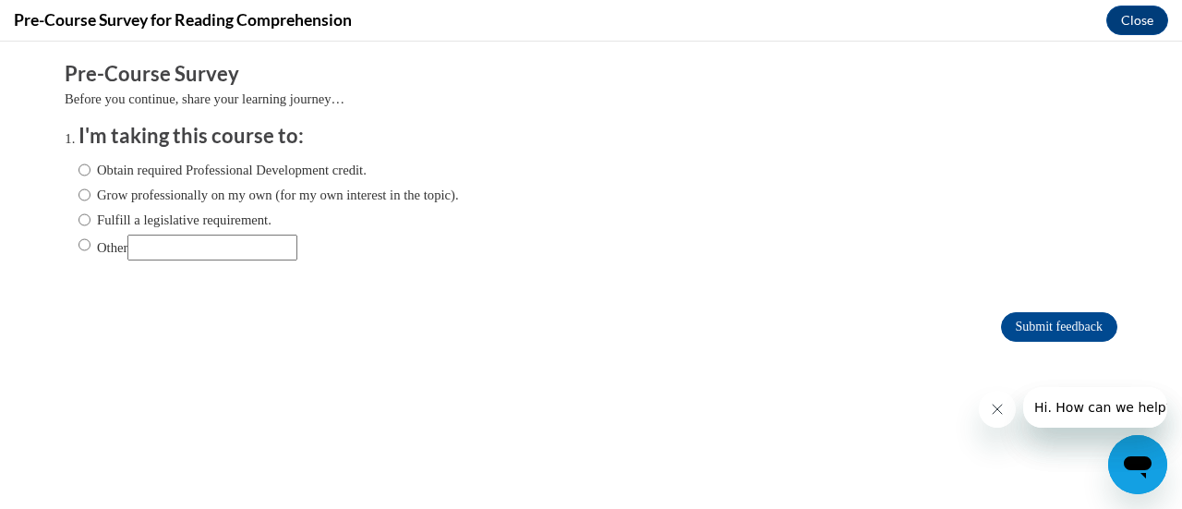
scroll to position [0, 0]
click at [78, 169] on input "Obtain required Professional Development credit." at bounding box center [84, 170] width 12 height 20
radio input "true"
click at [78, 221] on input "Fulfill a legislative requirement." at bounding box center [84, 220] width 12 height 20
radio input "true"
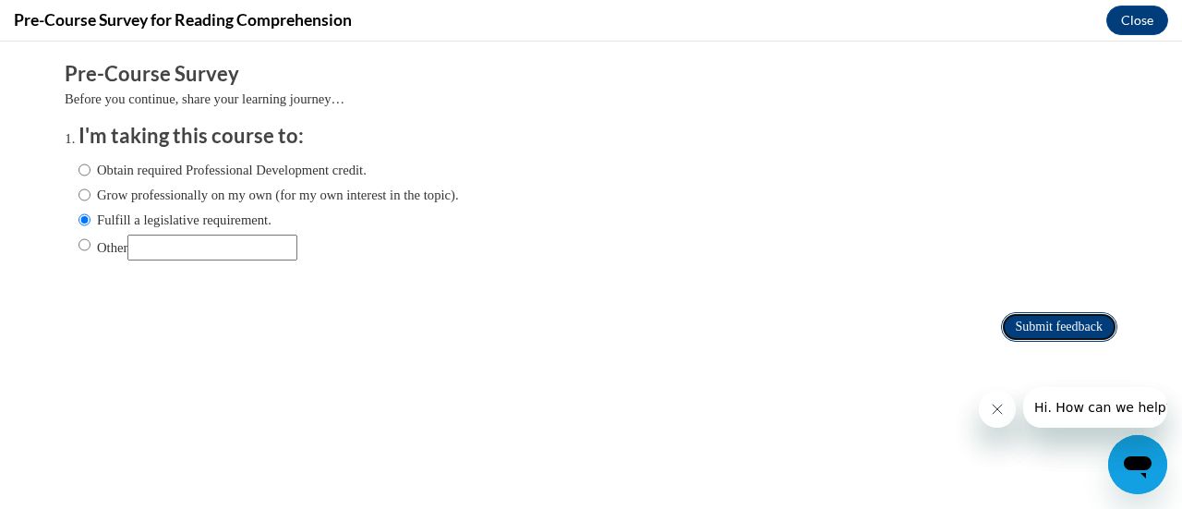
click at [1047, 330] on input "Submit feedback" at bounding box center [1059, 327] width 116 height 30
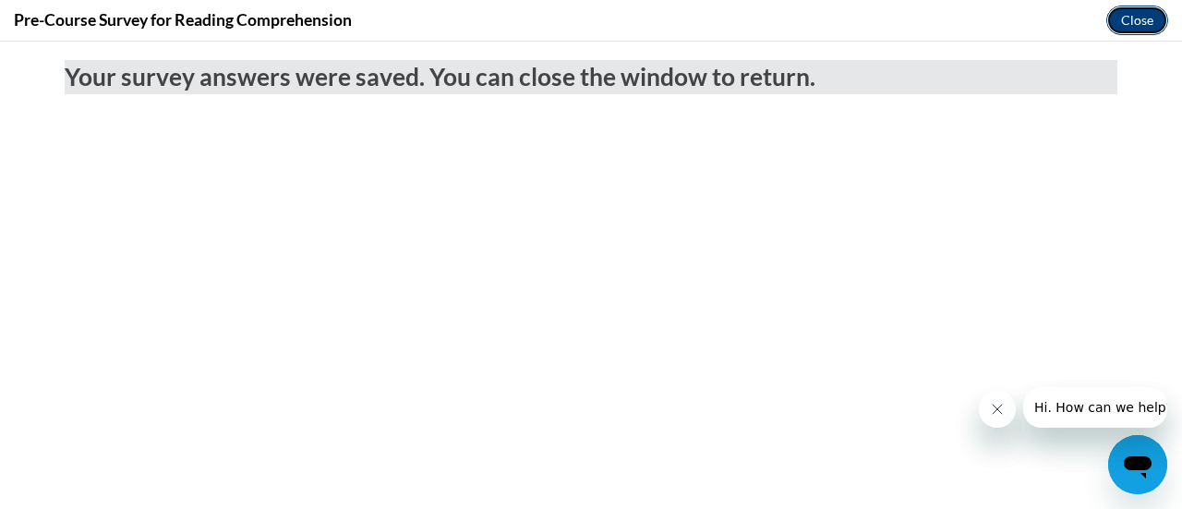
click at [1115, 20] on button "Close" at bounding box center [1137, 21] width 62 height 30
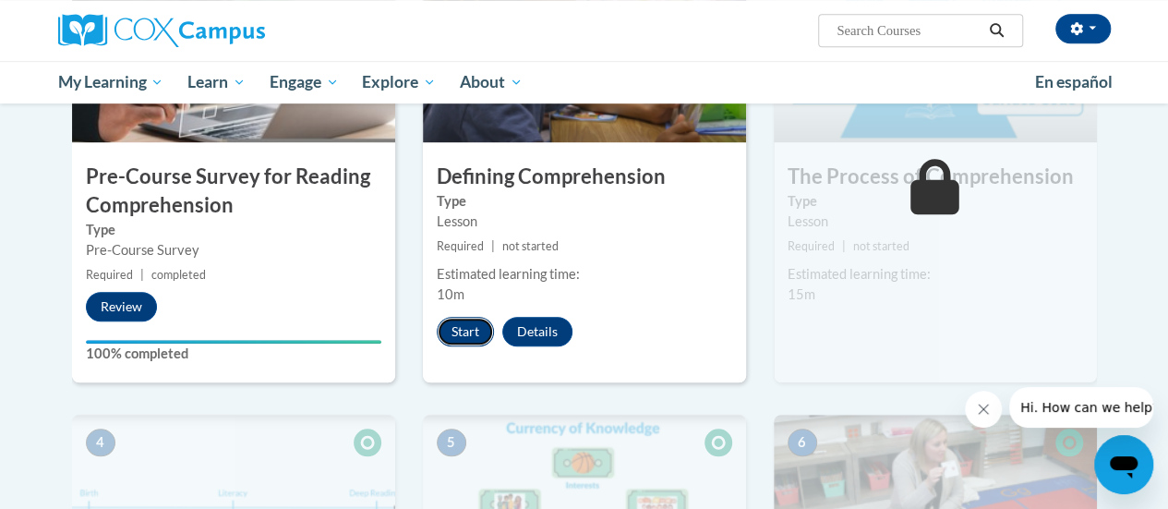
click at [450, 320] on button "Start" at bounding box center [465, 332] width 57 height 30
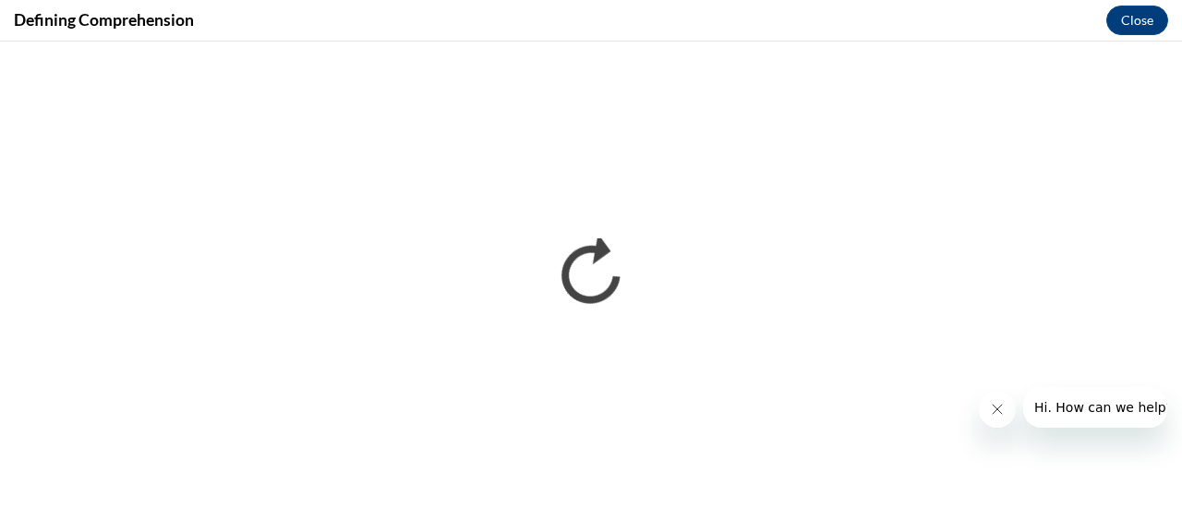
click at [999, 408] on icon "Close message from company" at bounding box center [996, 409] width 15 height 15
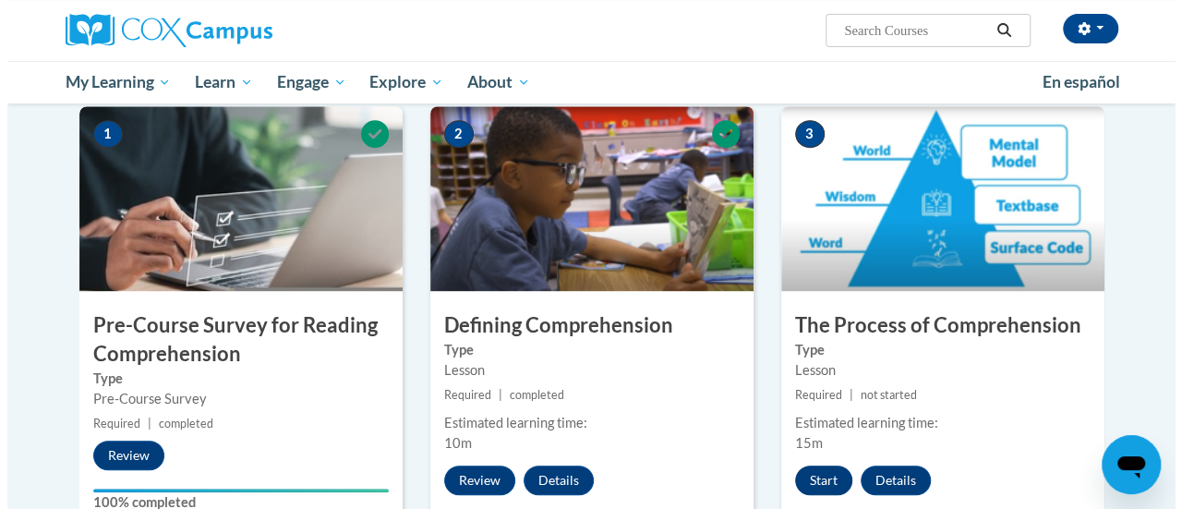
scroll to position [375, 0]
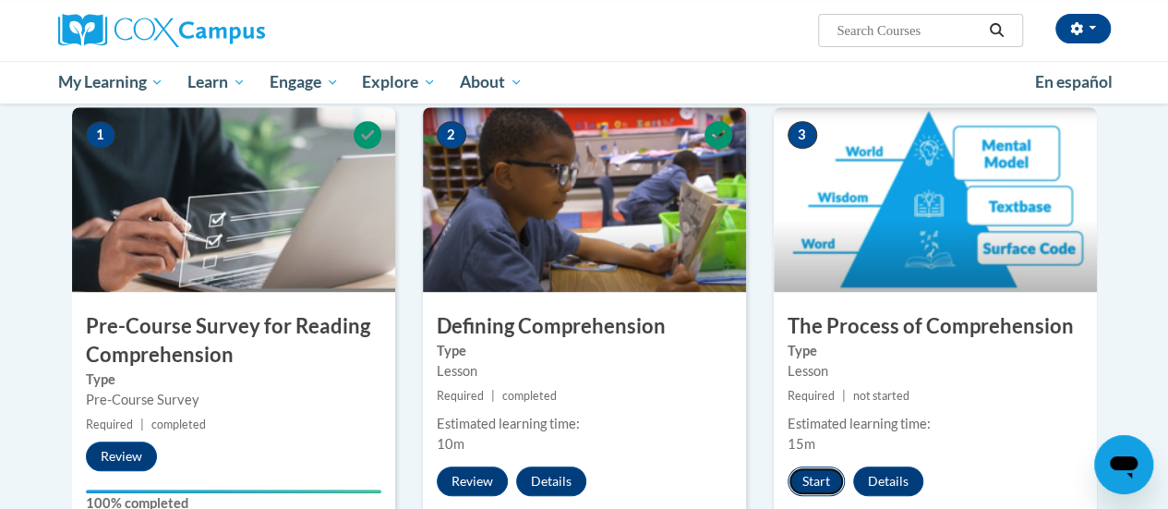
click at [813, 481] on button "Start" at bounding box center [816, 481] width 57 height 30
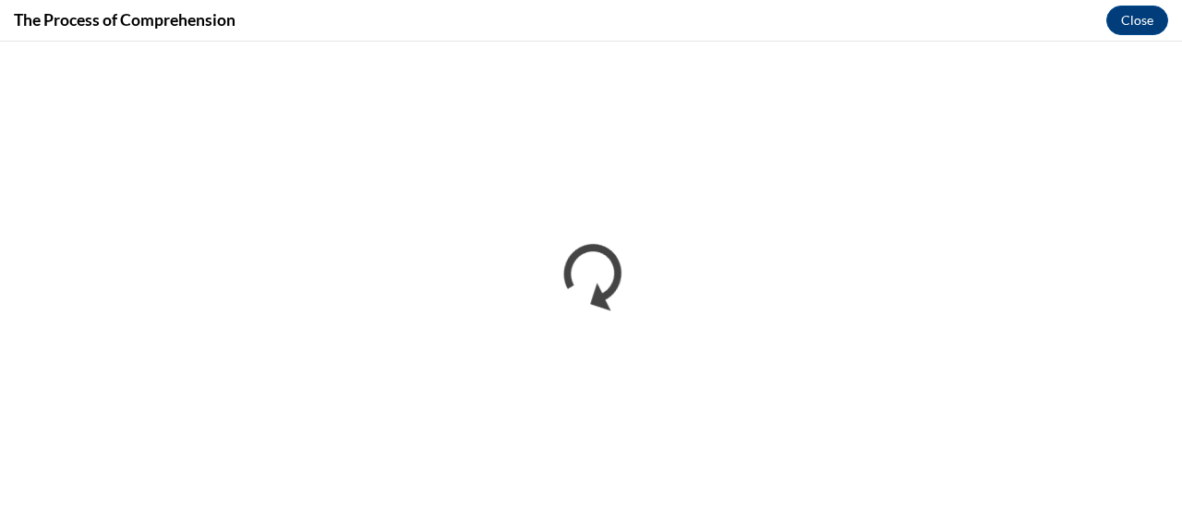
scroll to position [0, 0]
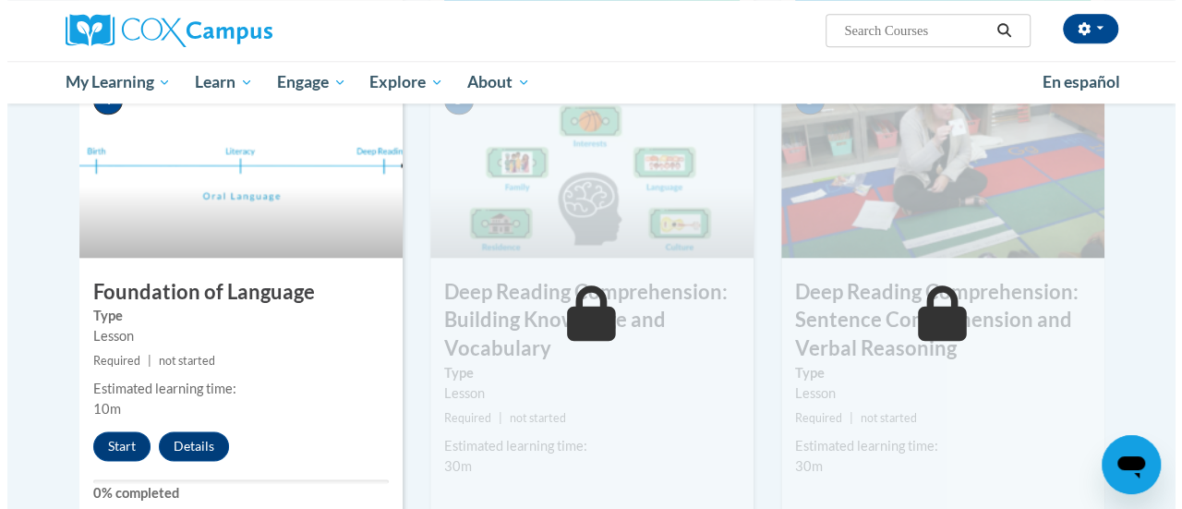
scroll to position [905, 0]
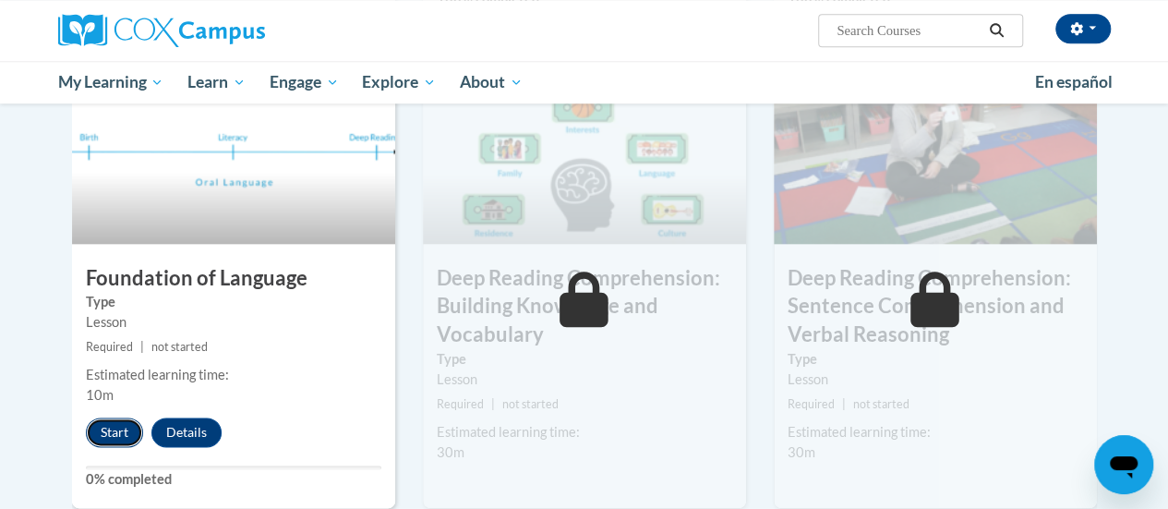
click at [98, 440] on button "Start" at bounding box center [114, 432] width 57 height 30
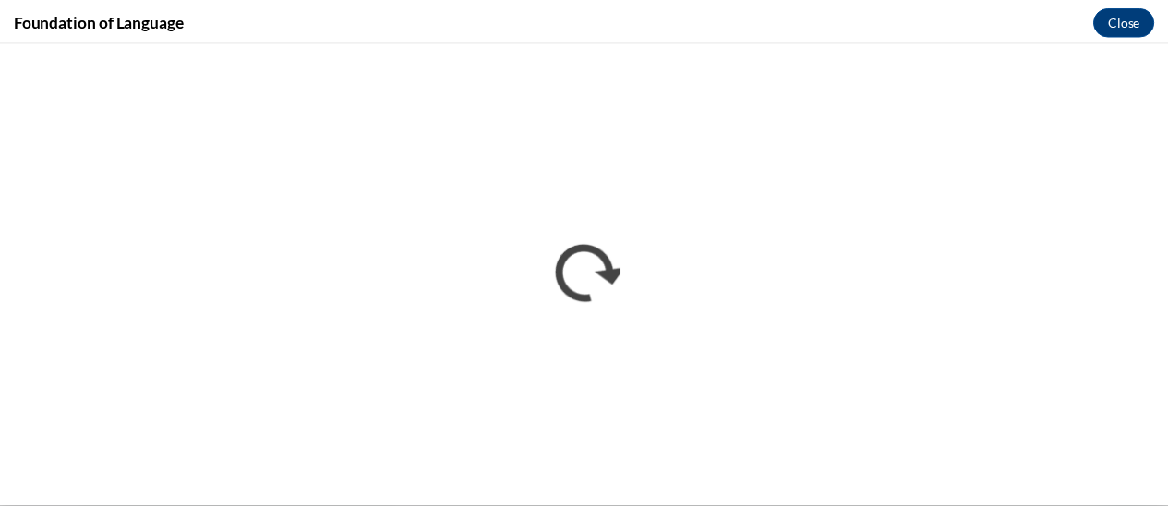
scroll to position [0, 0]
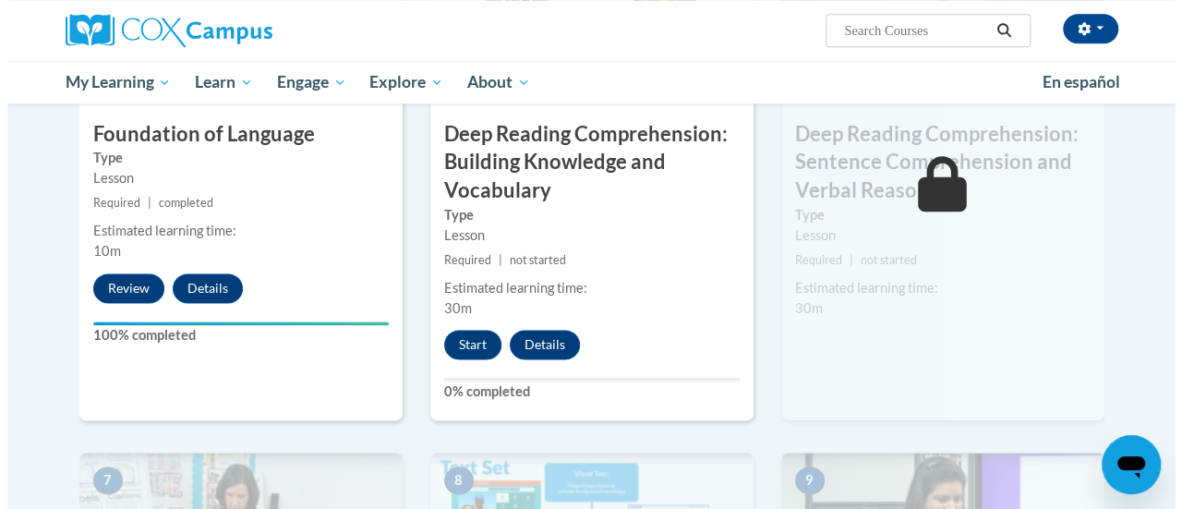
scroll to position [1052, 0]
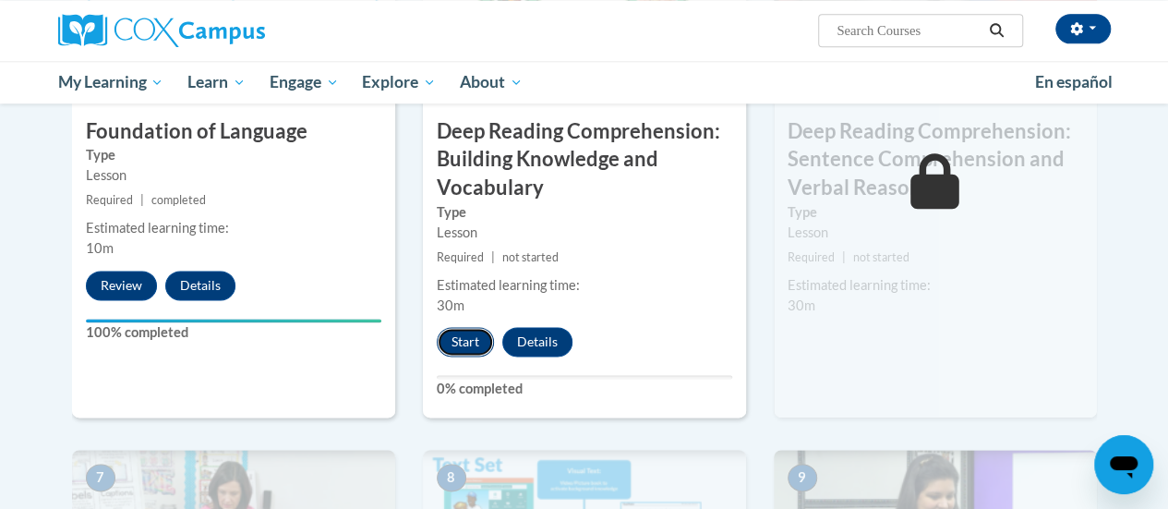
click at [461, 343] on button "Start" at bounding box center [465, 342] width 57 height 30
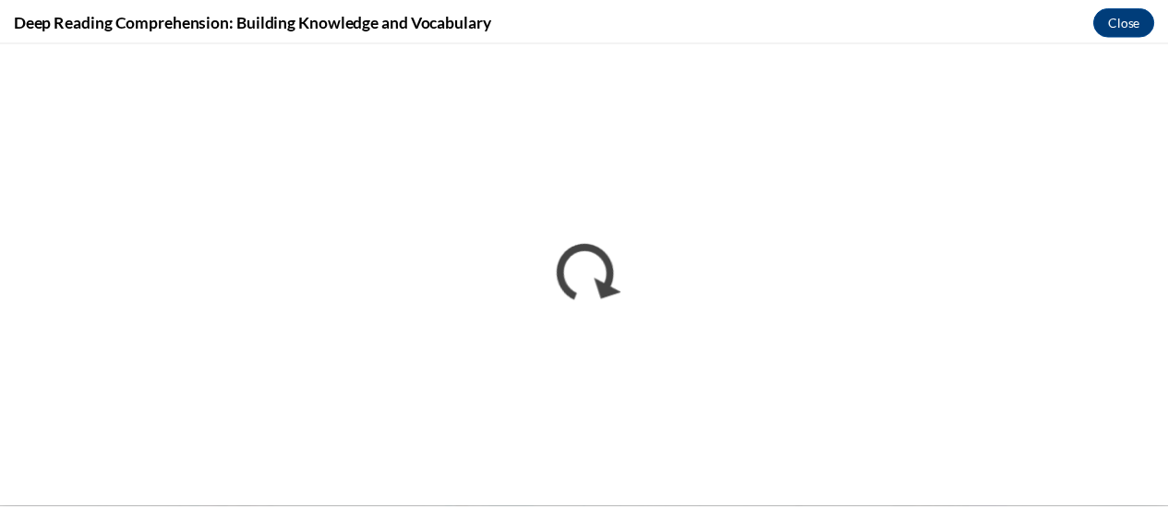
scroll to position [0, 0]
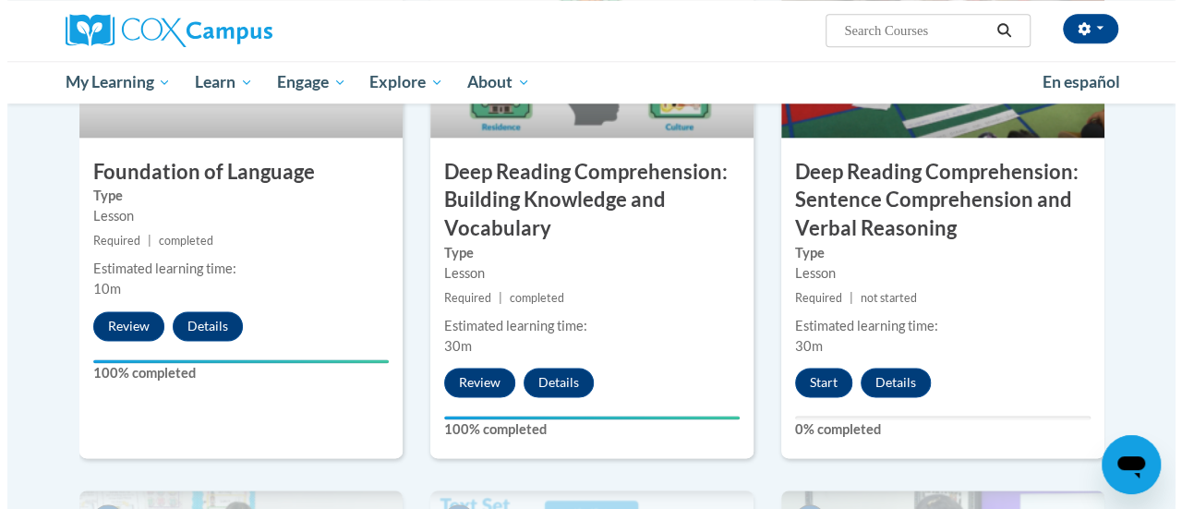
scroll to position [1009, 0]
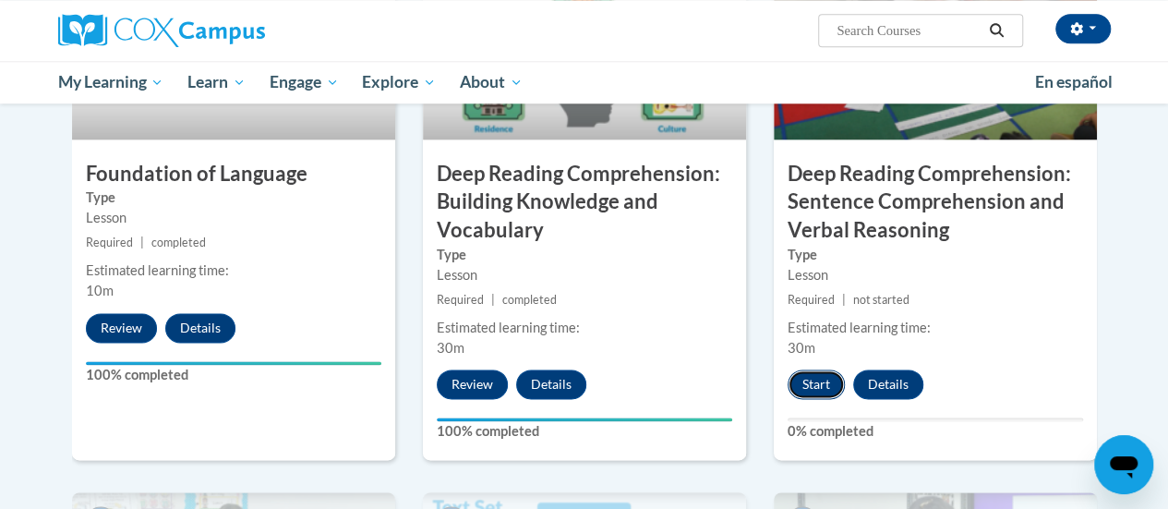
click at [816, 384] on button "Start" at bounding box center [816, 384] width 57 height 30
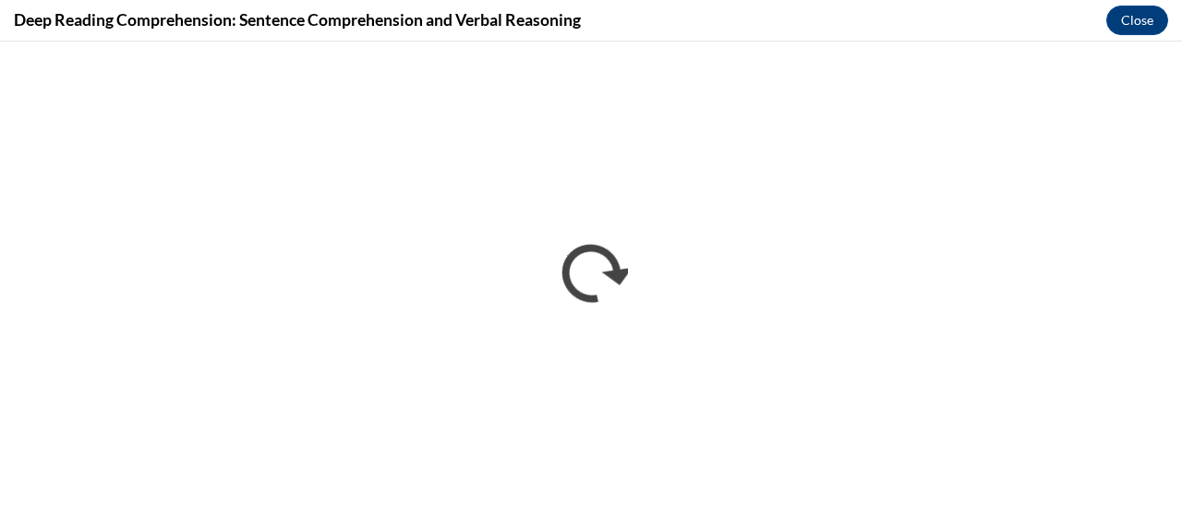
scroll to position [0, 0]
